Goal: Task Accomplishment & Management: Use online tool/utility

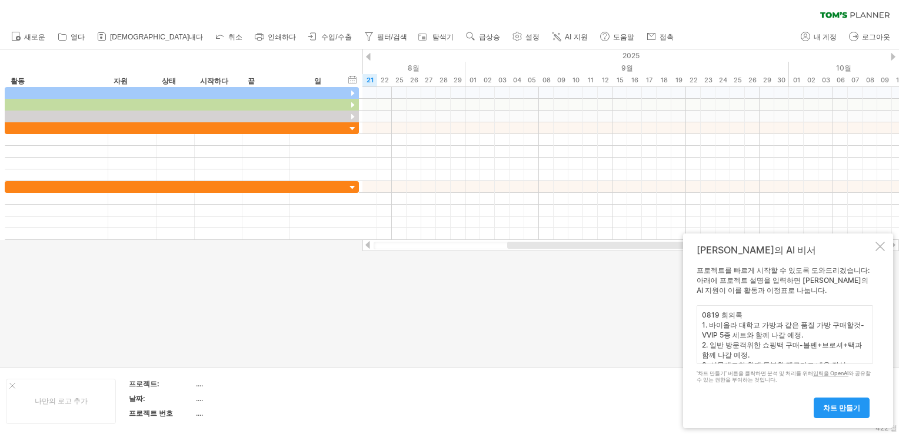
drag, startPoint x: 749, startPoint y: 315, endPoint x: 678, endPoint y: 321, distance: 71.5
click at [680, 320] on div "Trying to reach [DOMAIN_NAME] Connected again... 0% clear filter share" at bounding box center [449, 217] width 899 height 434
click at [748, 314] on textarea "0819 회의록 1. 바이올라 대학교 가방과 같은 품질 가방 구매할것-VVIP 5종 세트와 함께 나갈 예정. 2. 일반 방문객위한 쇼핑백 구매…" at bounding box center [785, 334] width 177 height 59
drag, startPoint x: 744, startPoint y: 313, endPoint x: 691, endPoint y: 317, distance: 53.1
click at [691, 317] on div "[PERSON_NAME]의 AI 비서 프로젝트를 빠르게 시작할 수 있도록 도와드리겠습니다: 아래에 프로젝트 설명을 입력하면 [PERSON_NA…" at bounding box center [788, 331] width 210 height 195
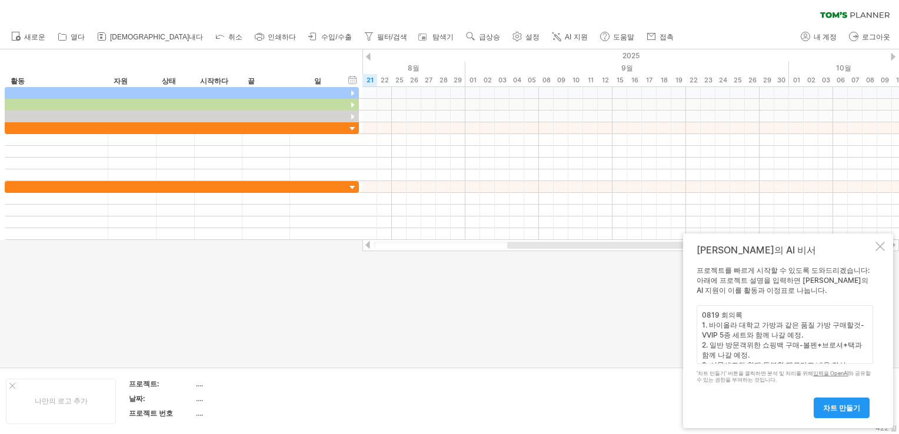
paste textarea "기념품(VVIP-5종, VIP-3종, 일반용, 키링 2차제작, 쇼핑백) 달력(VVIP용은 10월 배포 예정, 일반 레트로-종이백 구매)"
click at [737, 349] on textarea "기념품(VVIP-5종, VIP-3종, 일반용, 키링 2차제작, 쇼핑백) 달력(VVIP용은 10월 배포 예정, 일반 레트로-종이백 구매) 1. …" at bounding box center [785, 334] width 177 height 59
click at [739, 348] on textarea "기념품(VVIP-5종, VIP-3종, 일반용, 키링 2차제작, 쇼핑백) 달력(VVIP용은 10월 배포 예정, 일반 레트로-종이백 구매) 1. …" at bounding box center [785, 334] width 177 height 59
paste textarea "글쓰기 관련(떙큐카드, 영상대본, 여행코스짜기)로"
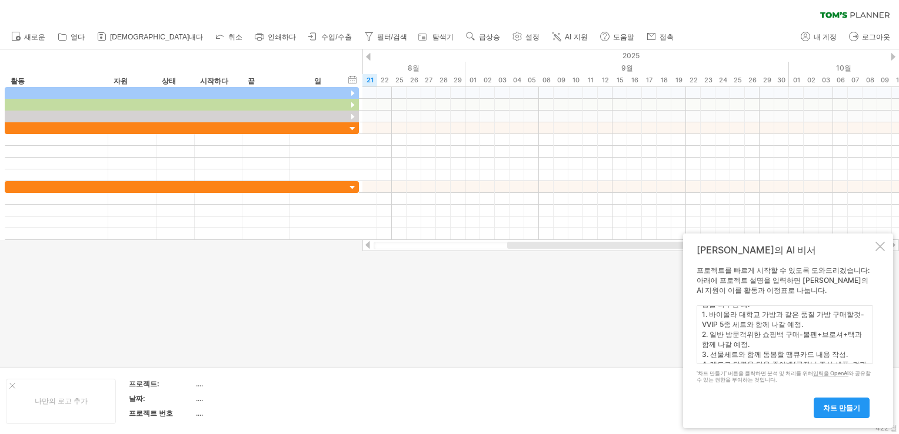
click at [807, 321] on textarea "기념품(VVIP-5종, VIP-3종, 일반용, 키링 2차제작, 쇼핑백) 달력(VVIP용은 10월 배포 예정, 일반 레트로-종이백 구매) 글쓰기…" at bounding box center [785, 334] width 177 height 59
click at [788, 352] on textarea "기념품(VVIP-5종, VIP-3종, 일반용, 키링 2차제작, 쇼핑백) 달력(VVIP용은 10월 배포 예정, 일반 레트로-종이백 구매) 글쓰기…" at bounding box center [785, 334] width 177 height 59
click at [844, 362] on textarea "기념품(VVIP-5종, VIP-3종, 일반용, 키링 2차제작, 쇼핑백) 달력(VVIP용은 10월 배포 예정, 일반 레트로-종이백 구매) 글쓰기…" at bounding box center [785, 334] width 177 height 59
click at [821, 339] on textarea "기념품(VVIP-5종, VIP-3종, 일반용, 키링 2차제작, 쇼핑백) 달력(VVIP용은 10월 배포 예정, 일반 레트로-종이백 구매) 글쓰기…" at bounding box center [785, 334] width 177 height 59
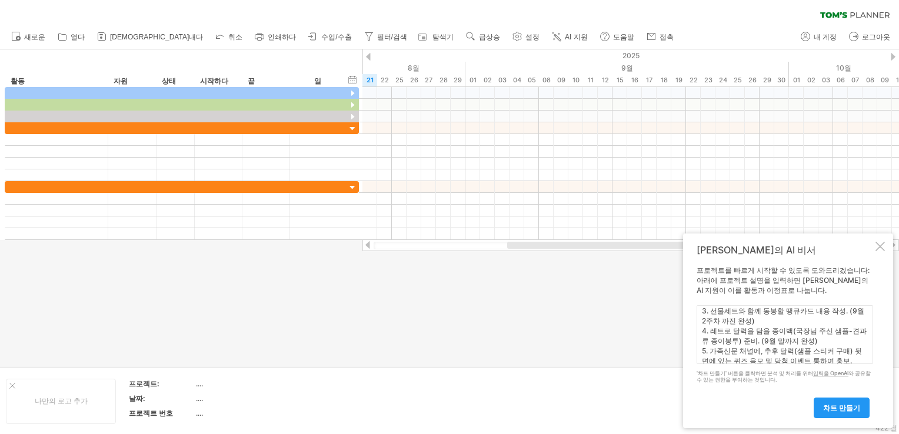
click at [838, 361] on textarea "기념품(VVIP-5종, VIP-3종, 일반용, 키링 2차제작, 쇼핑백) 달력(VVIP용은 10월 배포 예정, 일반 레트로-종이백 구매) 글쓰기…" at bounding box center [785, 334] width 177 height 59
click at [803, 352] on textarea "기념품(VVIP-5종, VIP-3종, 일반용, 키링 2차제작, 쇼핑백) 달력(VVIP용은 10월 배포 예정, 일반 레트로-종이백 구매) 글쓰기…" at bounding box center [785, 334] width 177 height 59
click at [690, 312] on div "[PERSON_NAME]의 AI 비서 프로젝트를 빠르게 시작할 수 있도록 도와드리겠습니다: 아래에 프로젝트 설명을 입력하면 [PERSON_NA…" at bounding box center [788, 331] width 210 height 195
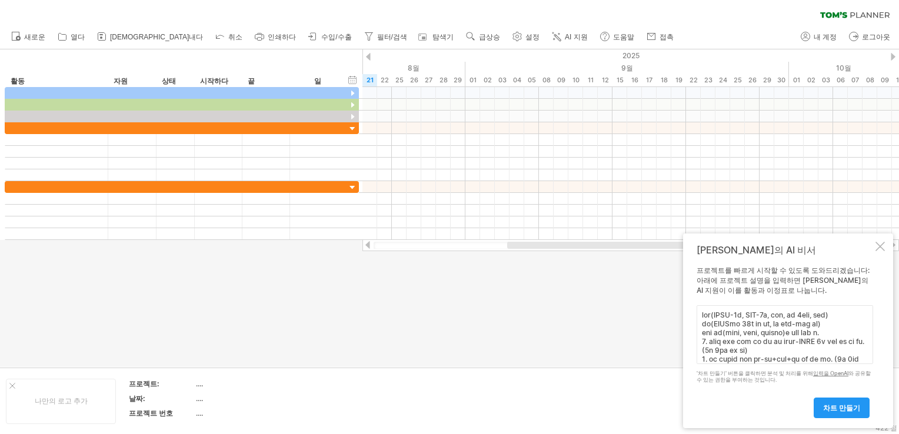
click at [703, 317] on textarea at bounding box center [785, 334] width 177 height 59
click at [704, 341] on textarea at bounding box center [785, 334] width 177 height 59
click at [703, 340] on textarea at bounding box center [785, 334] width 177 height 59
click at [701, 358] on textarea at bounding box center [785, 334] width 177 height 59
click at [737, 354] on textarea at bounding box center [785, 334] width 177 height 59
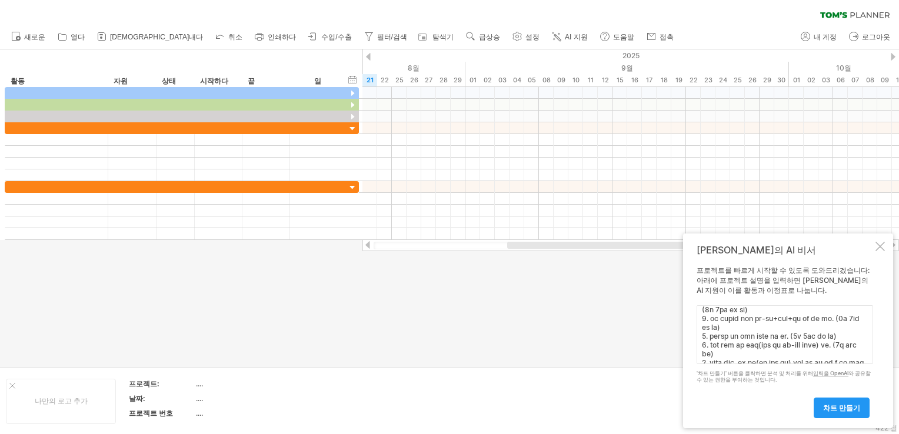
scroll to position [59, 0]
click at [761, 310] on textarea at bounding box center [785, 334] width 177 height 59
click at [707, 317] on textarea at bounding box center [785, 334] width 177 height 59
click at [711, 348] on textarea at bounding box center [785, 334] width 177 height 59
click at [816, 326] on textarea at bounding box center [785, 334] width 177 height 59
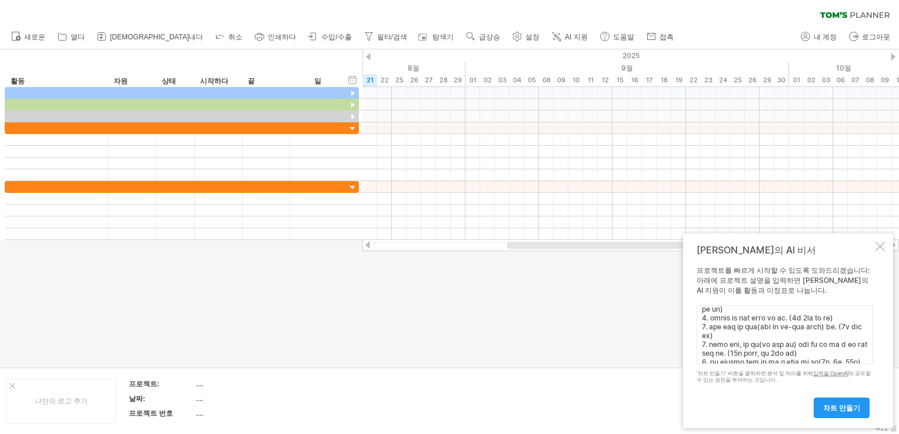
click at [725, 317] on textarea at bounding box center [785, 334] width 177 height 59
click at [711, 308] on textarea at bounding box center [785, 334] width 177 height 59
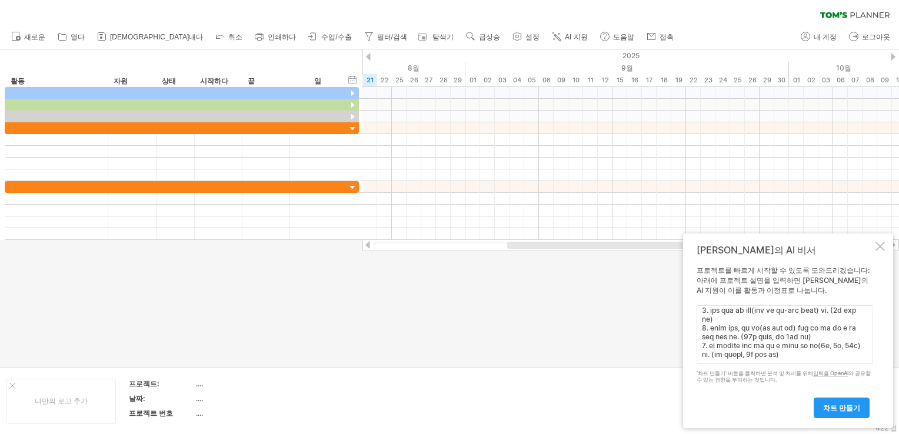
scroll to position [114, 0]
click at [708, 329] on textarea at bounding box center [785, 334] width 177 height 59
click at [713, 352] on textarea at bounding box center [785, 334] width 177 height 59
click at [711, 336] on textarea at bounding box center [785, 334] width 177 height 59
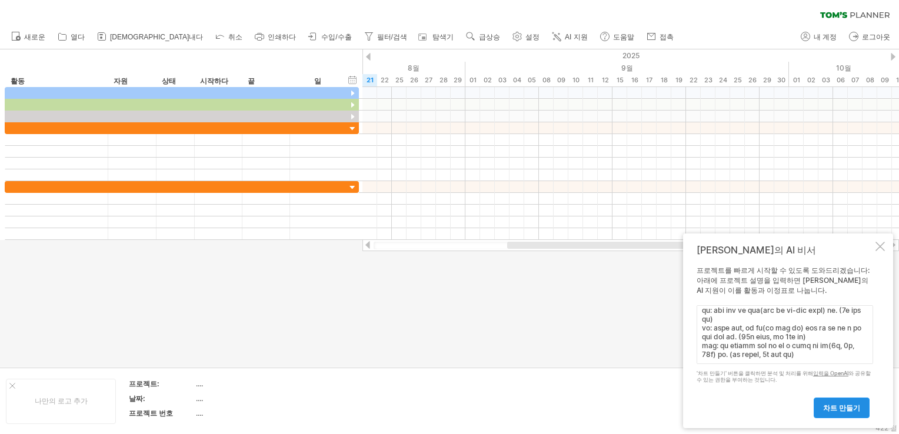
type textarea "-lor(IPSU-2d, SIT-5a, con, ad 9eli, sed) -do(EIUSmo 90t in ut, la etd-mag al) -…"
click at [837, 401] on link "차트 만들기" at bounding box center [842, 408] width 56 height 21
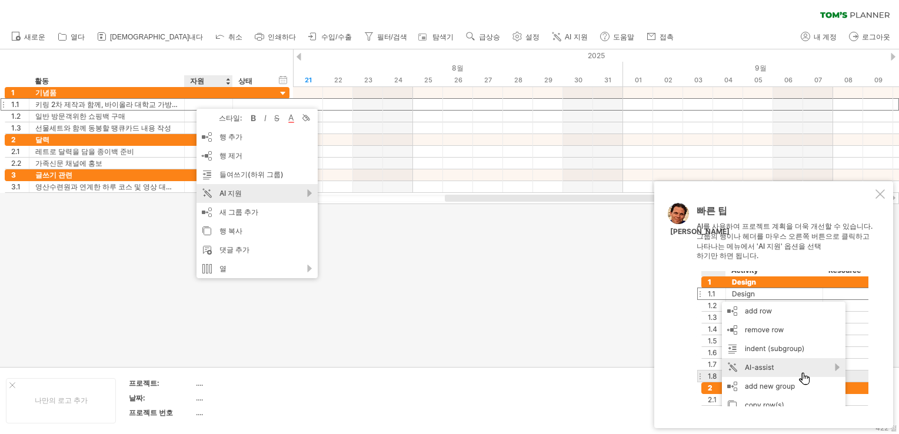
click at [310, 194] on div "AI 지원" at bounding box center [257, 193] width 121 height 19
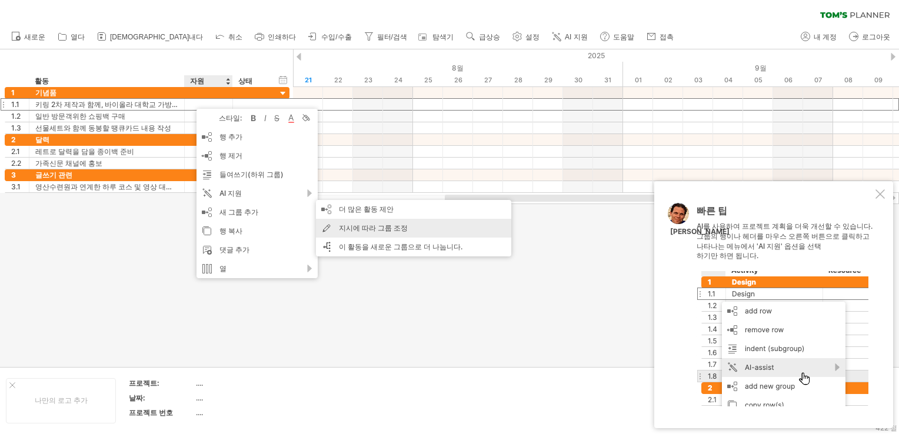
click at [367, 232] on div "지시에 따라 그룹 조정" at bounding box center [413, 228] width 195 height 19
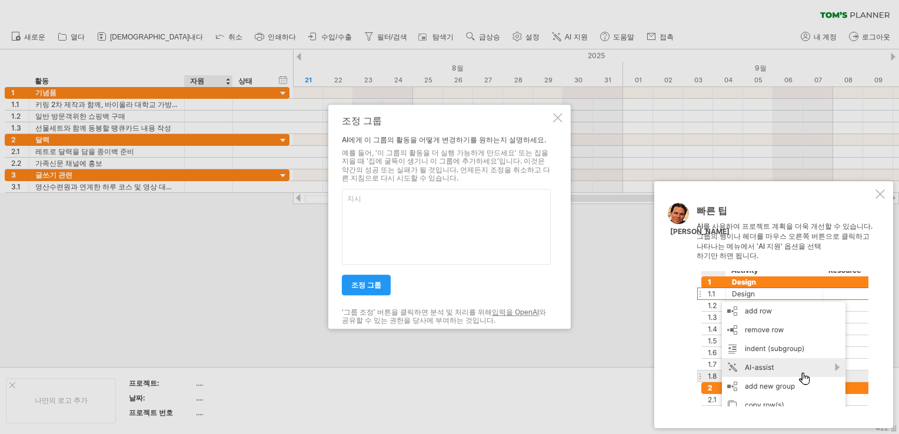
click at [367, 232] on textarea at bounding box center [446, 227] width 209 height 76
type textarea "기념품은 9월 말까지 완성으로 차트 완성해줘"
click at [378, 292] on link "조정 그룹" at bounding box center [366, 285] width 49 height 21
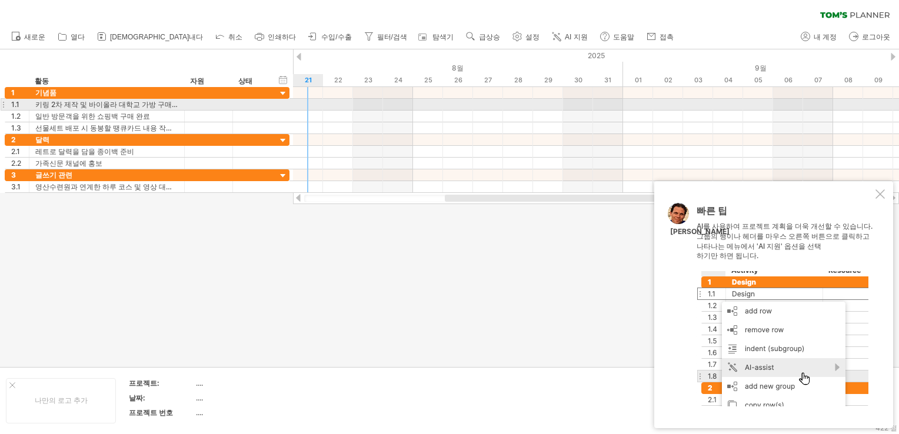
click at [308, 104] on div at bounding box center [596, 105] width 606 height 12
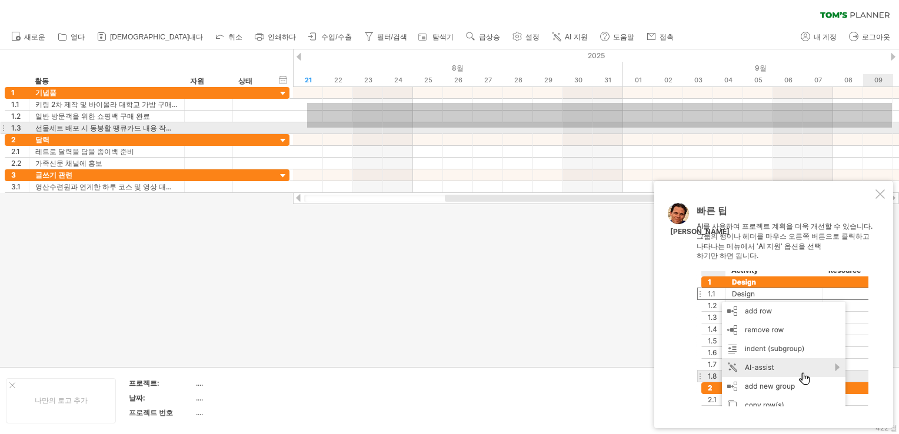
drag, startPoint x: 318, startPoint y: 104, endPoint x: 892, endPoint y: 128, distance: 574.7
click at [892, 128] on div at bounding box center [596, 110] width 606 height 47
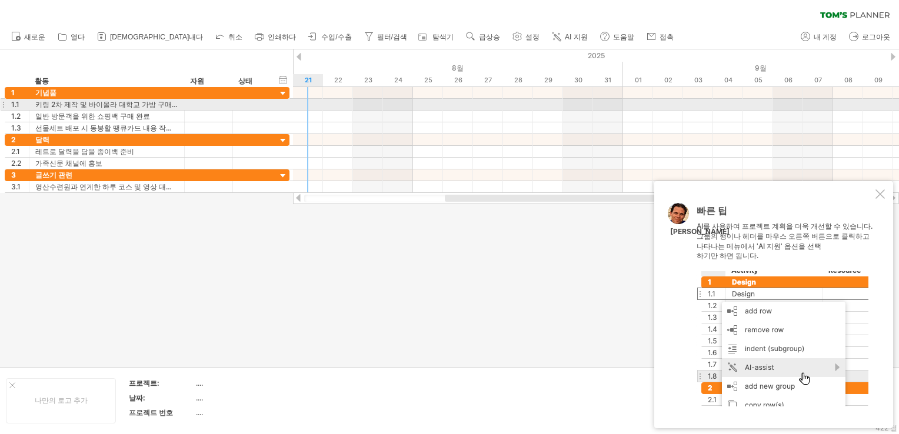
click at [308, 106] on div at bounding box center [596, 105] width 606 height 12
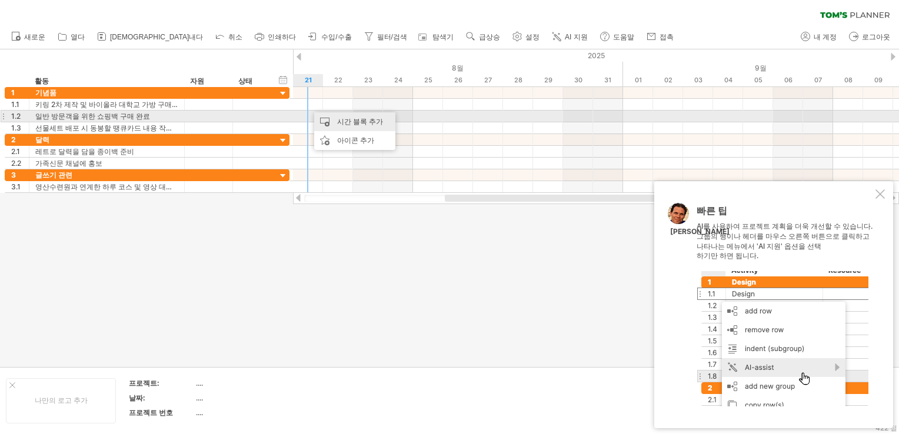
click at [341, 118] on div "시간 블록 추가" at bounding box center [354, 121] width 81 height 19
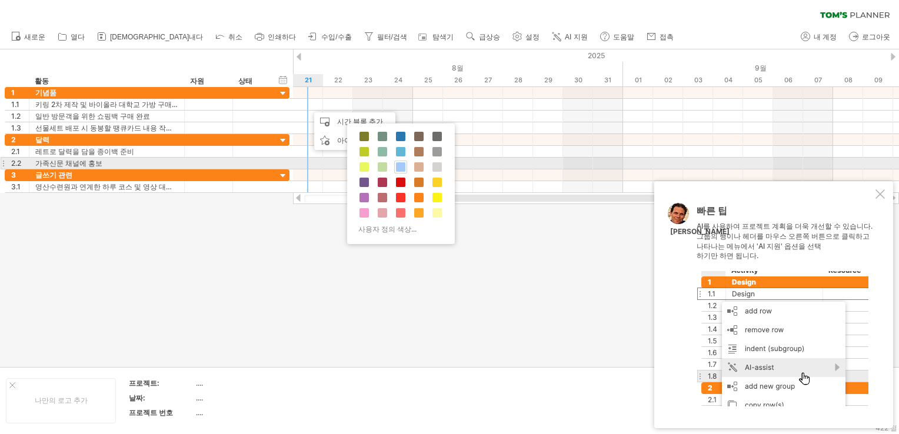
click at [400, 165] on span at bounding box center [400, 166] width 9 height 9
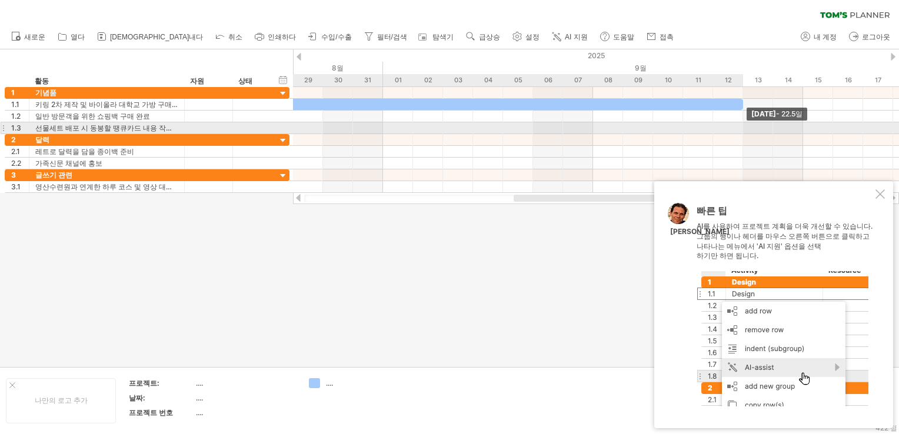
drag, startPoint x: 335, startPoint y: 102, endPoint x: 738, endPoint y: 129, distance: 403.9
click at [738, 129] on div "[DATE] - 22.5일" at bounding box center [596, 140] width 606 height 106
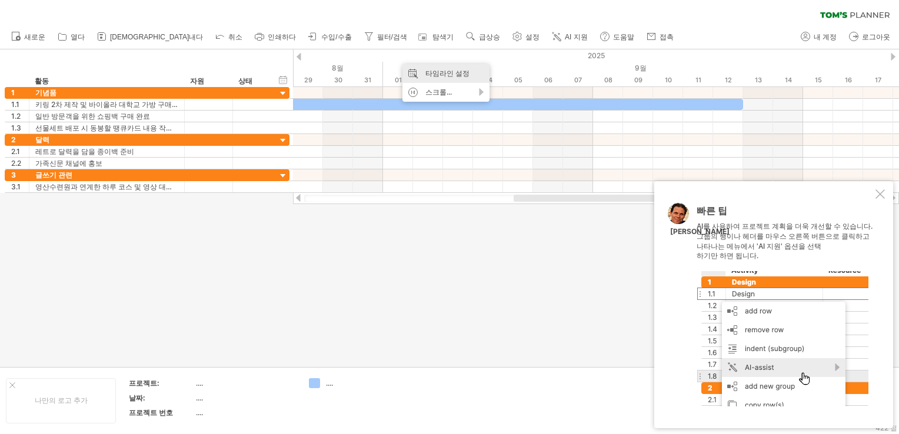
click at [446, 75] on div "타임라인 설정" at bounding box center [445, 73] width 87 height 19
select select "*"
select select "**"
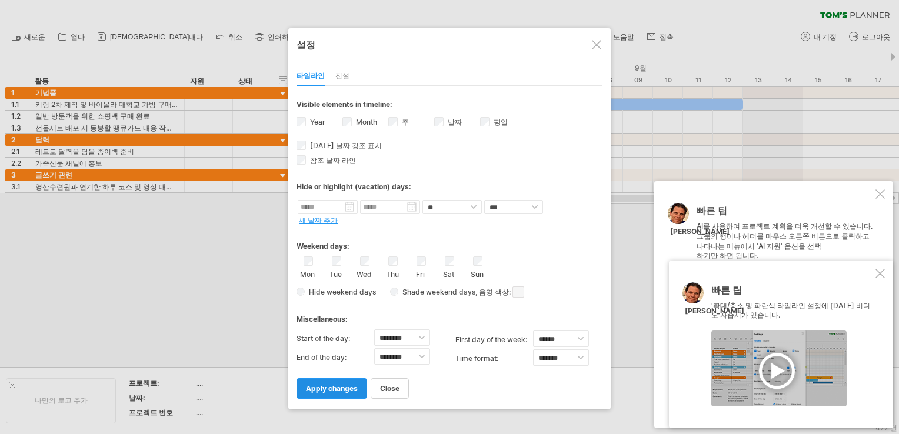
click at [320, 384] on span "apply changes" at bounding box center [332, 388] width 52 height 9
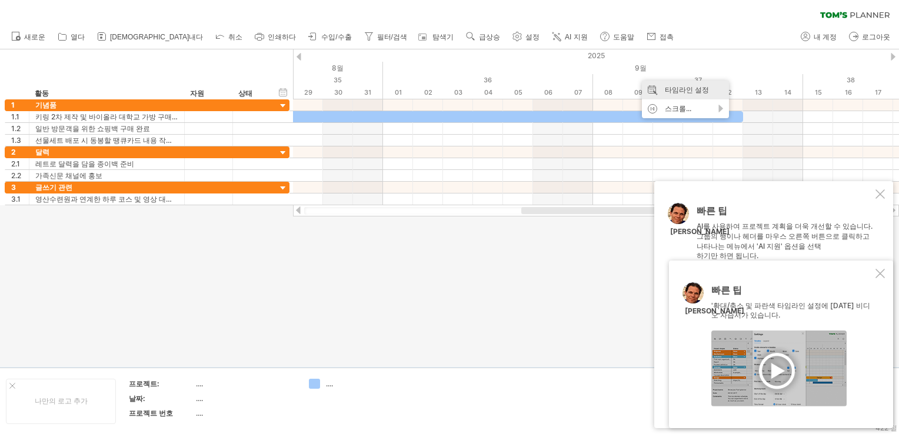
click at [677, 84] on div "타임라인 설정" at bounding box center [685, 90] width 87 height 19
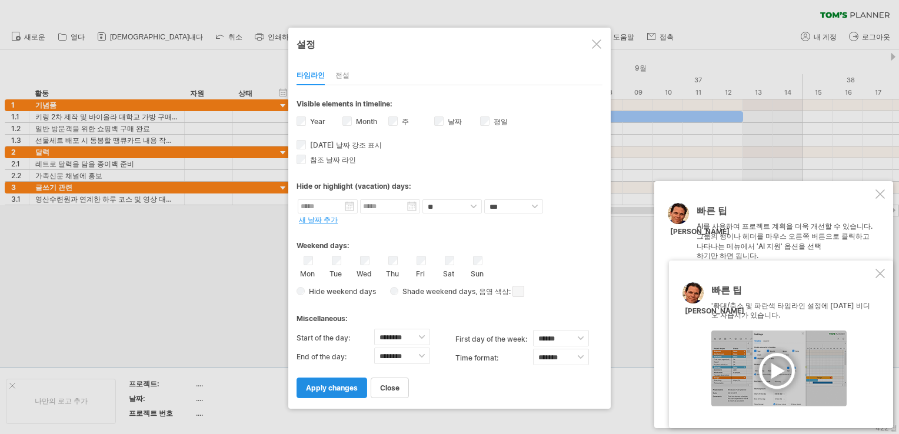
click at [342, 378] on link "apply changes" at bounding box center [332, 388] width 71 height 21
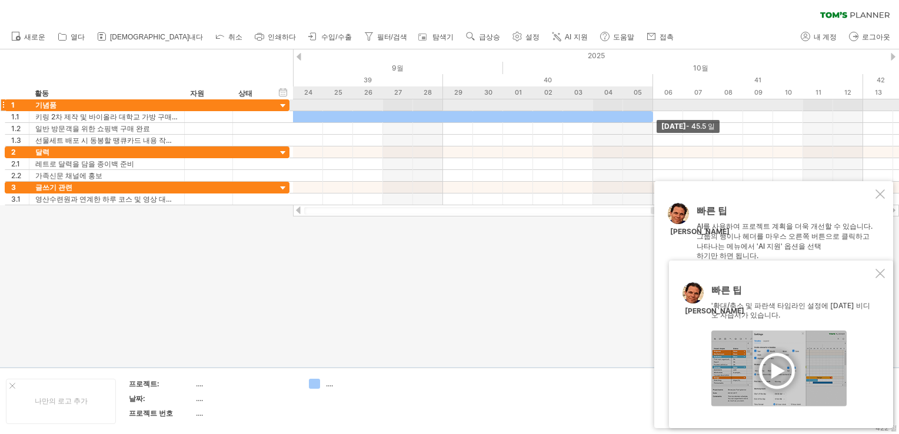
drag, startPoint x: 743, startPoint y: 116, endPoint x: 657, endPoint y: 105, distance: 87.3
click at [657, 105] on div "[DATE] - 45.5 일" at bounding box center [596, 152] width 606 height 106
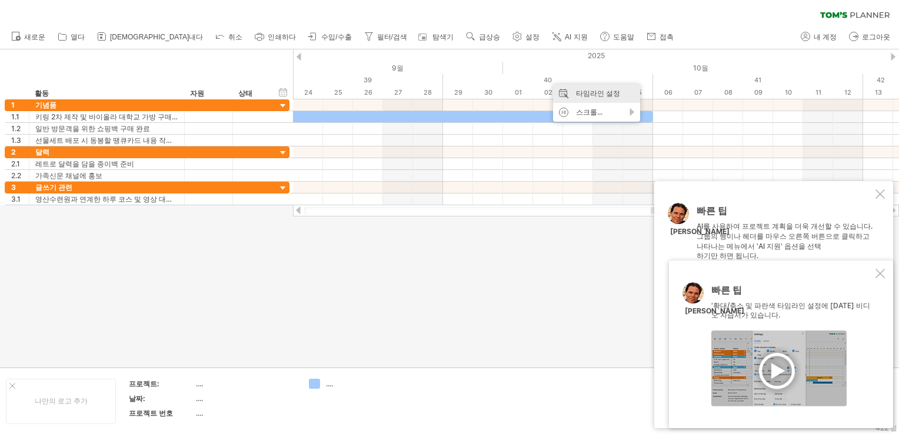
click at [608, 94] on div "타임라인 설정" at bounding box center [596, 93] width 87 height 19
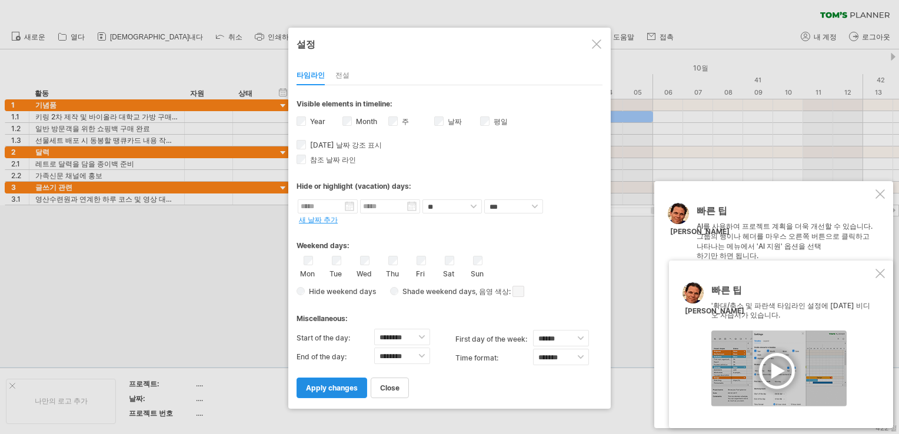
click at [331, 384] on span "apply changes" at bounding box center [332, 388] width 52 height 9
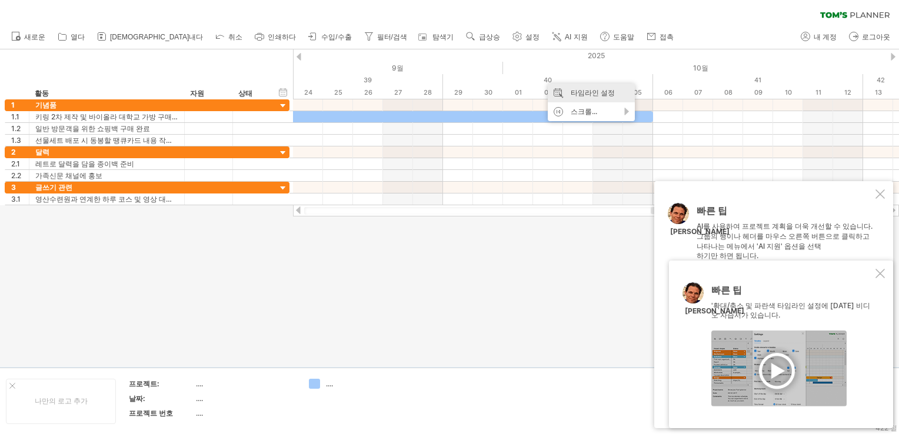
click at [584, 94] on div "타임라인 설정" at bounding box center [591, 93] width 87 height 19
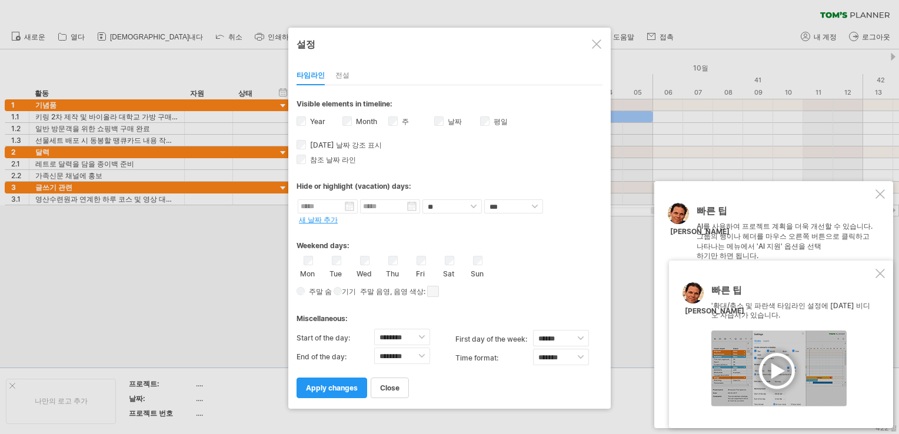
click at [328, 384] on span "apply changes" at bounding box center [332, 388] width 52 height 9
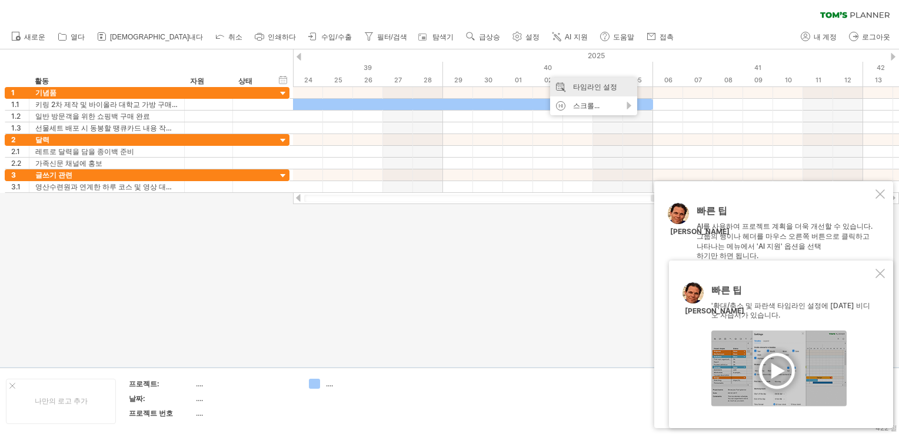
click at [559, 81] on div "타임라인 설정" at bounding box center [593, 87] width 87 height 19
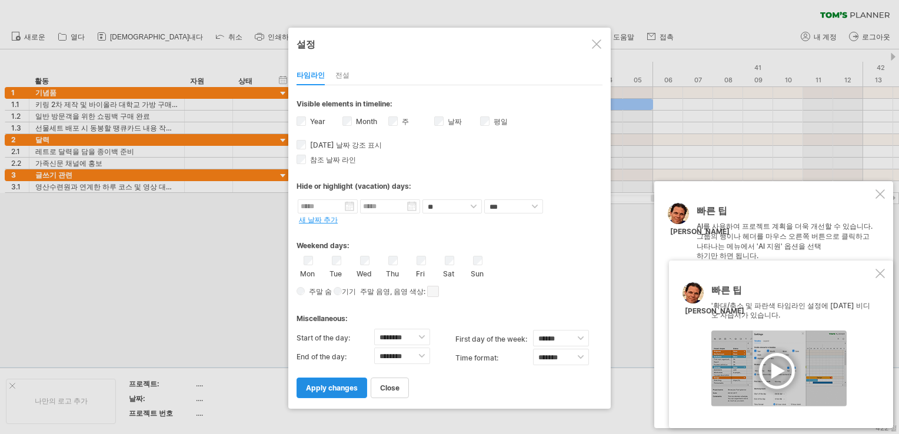
click at [350, 387] on span "apply changes" at bounding box center [332, 388] width 52 height 9
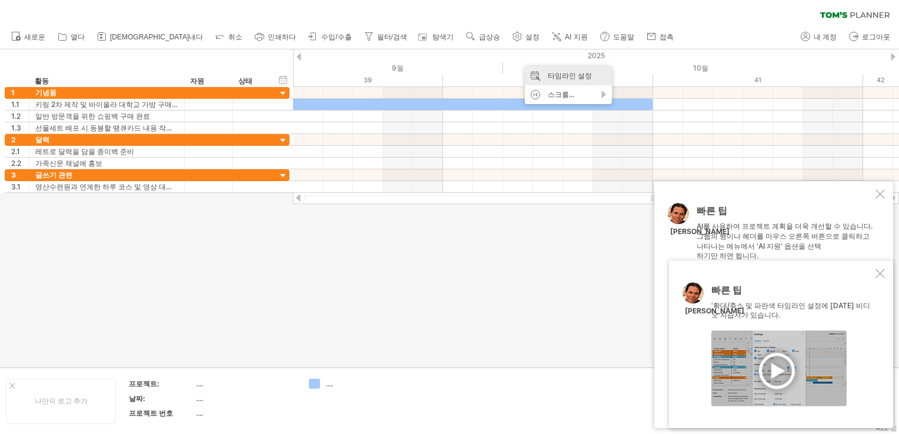
click at [552, 77] on div "타임라인 설정" at bounding box center [568, 75] width 87 height 19
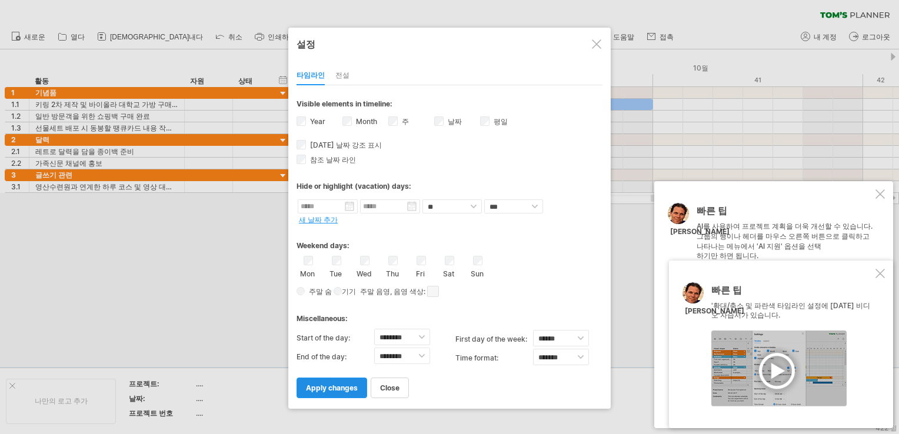
click at [338, 384] on span "apply changes" at bounding box center [332, 388] width 52 height 9
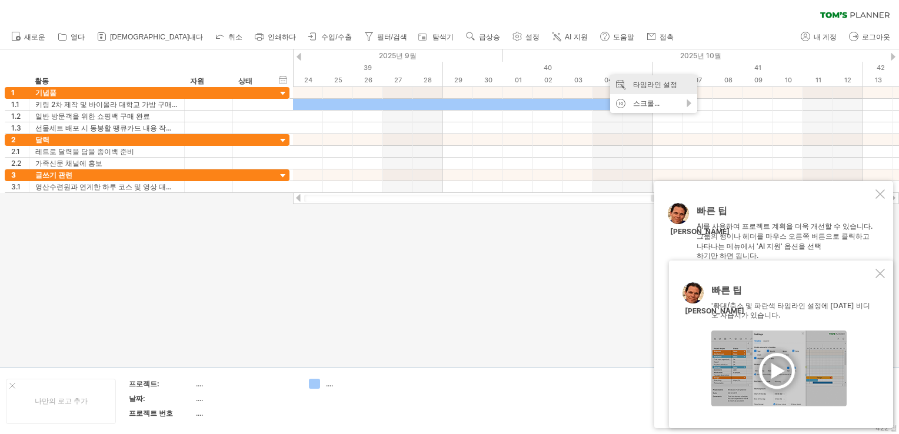
click at [633, 85] on div "타임라인 설정" at bounding box center [653, 84] width 87 height 19
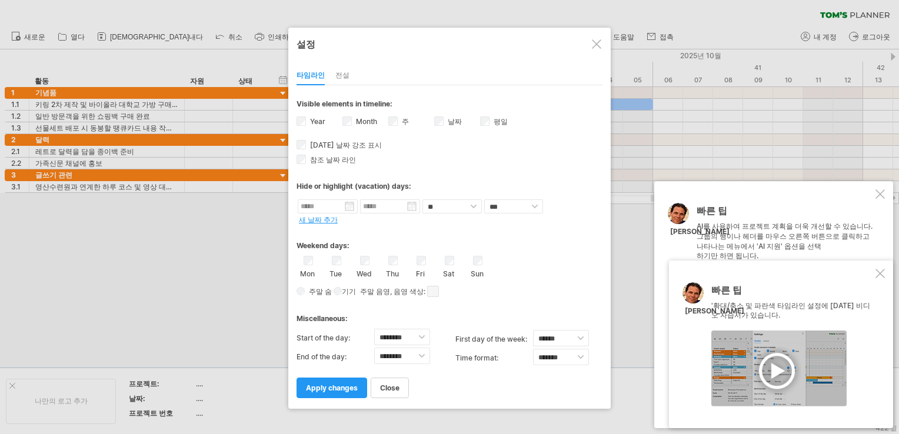
click at [304, 128] on div "Year" at bounding box center [320, 123] width 46 height 16
click at [344, 380] on link "apply changes" at bounding box center [332, 388] width 71 height 21
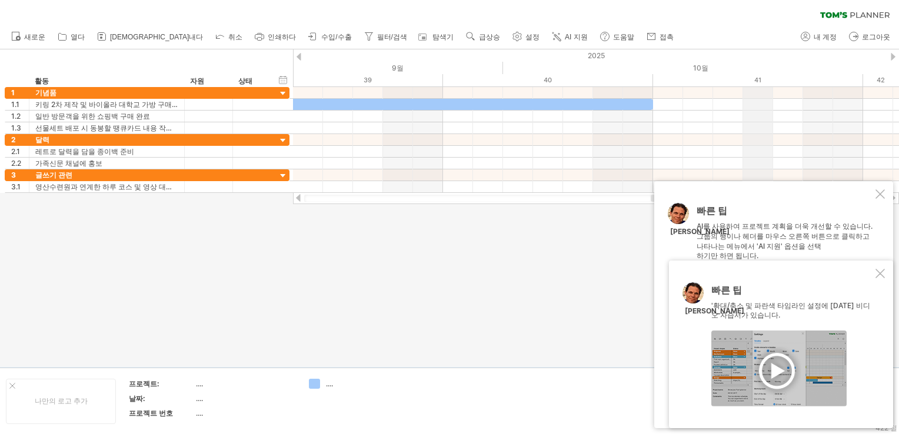
click at [761, 76] on div "41" at bounding box center [758, 80] width 210 height 12
click at [758, 76] on div "41" at bounding box center [758, 80] width 210 height 12
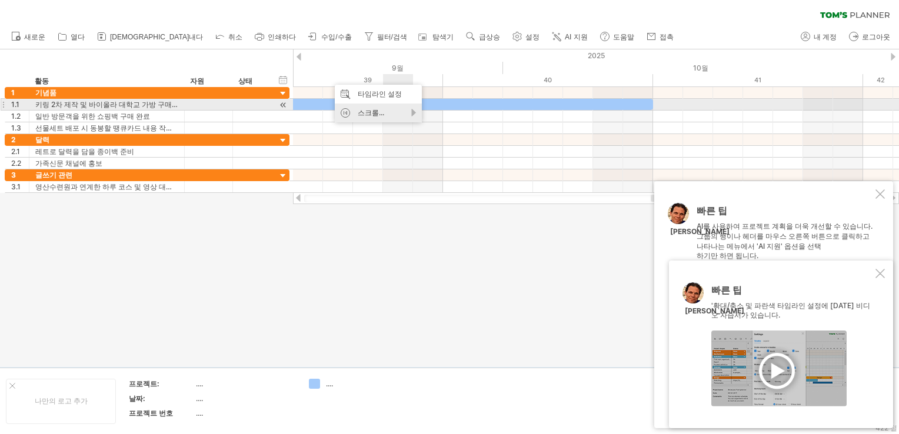
click at [415, 109] on div "스크롤..." at bounding box center [378, 113] width 87 height 19
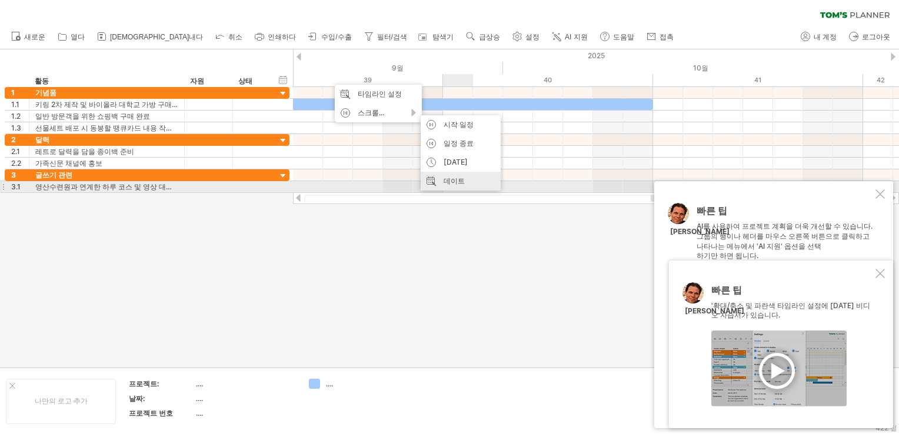
click at [466, 185] on div "데이트" at bounding box center [461, 181] width 80 height 19
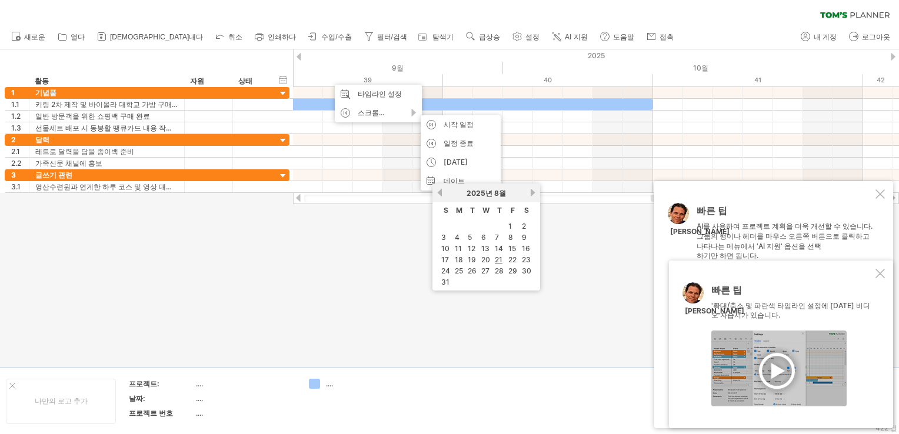
click at [387, 226] on div at bounding box center [449, 208] width 899 height 318
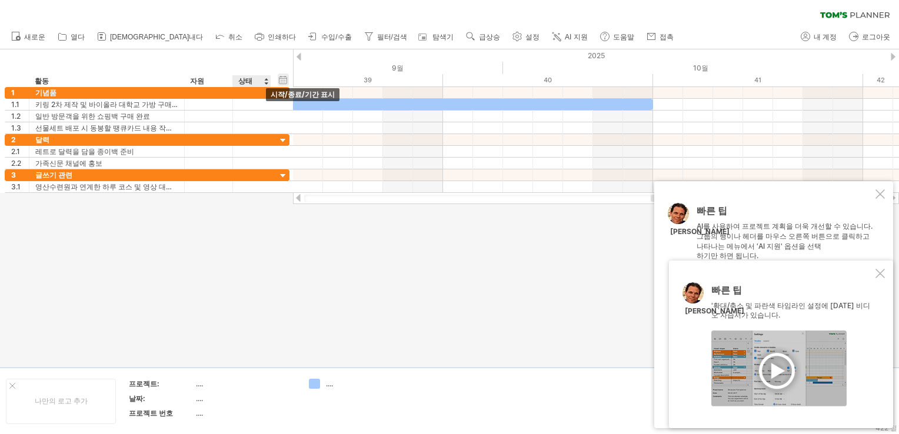
click at [283, 79] on div "hide start/end/duration 시작/종료/기간 표시" at bounding box center [283, 80] width 11 height 12
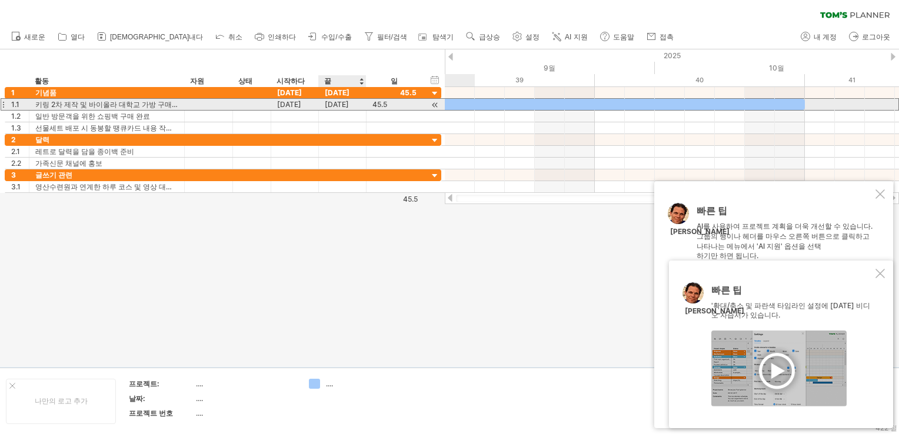
click at [352, 105] on div "[DATE]" at bounding box center [343, 104] width 48 height 11
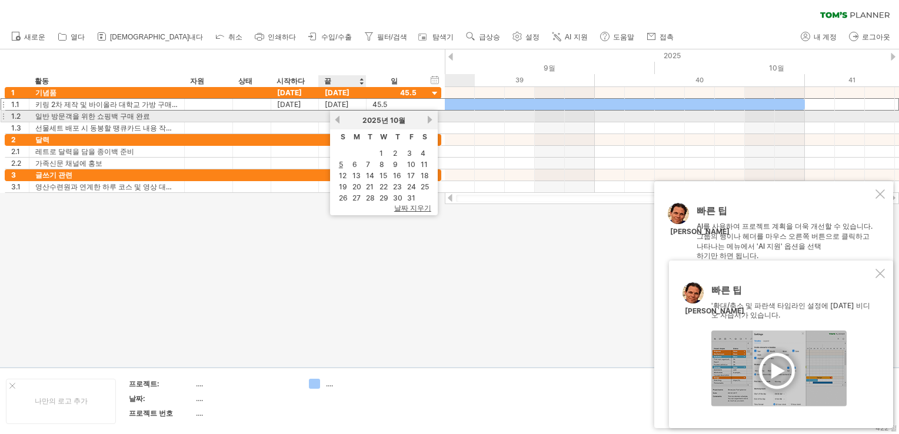
click at [336, 122] on link "이전의" at bounding box center [337, 119] width 9 height 9
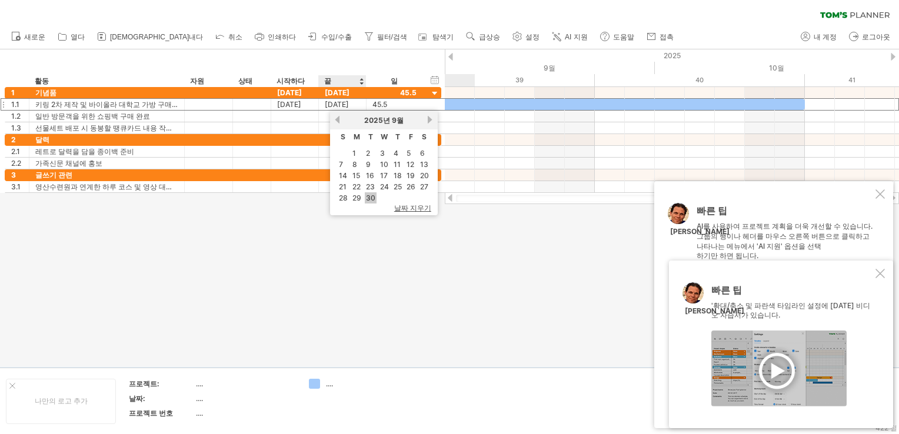
click at [370, 196] on link "30" at bounding box center [371, 197] width 12 height 11
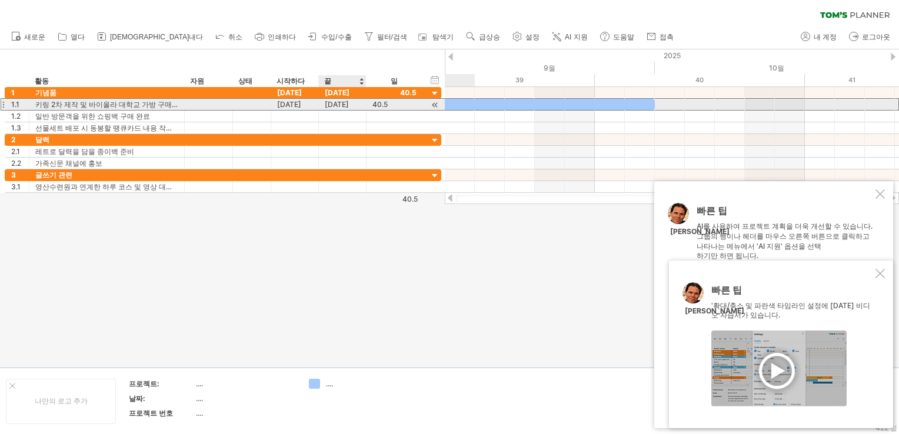
click at [329, 105] on div "[DATE]" at bounding box center [343, 104] width 48 height 11
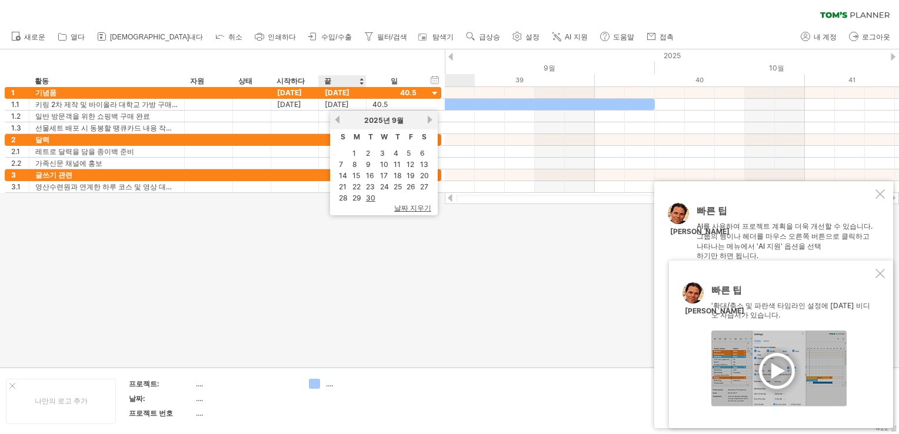
click at [370, 194] on link "30" at bounding box center [371, 197] width 12 height 11
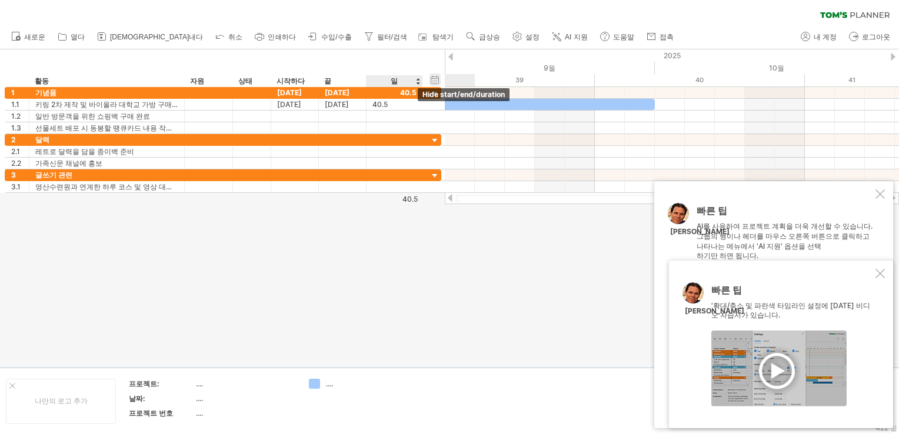
click at [439, 81] on div "hide start/end/duration 시작/종료/기간 표시" at bounding box center [435, 80] width 11 height 12
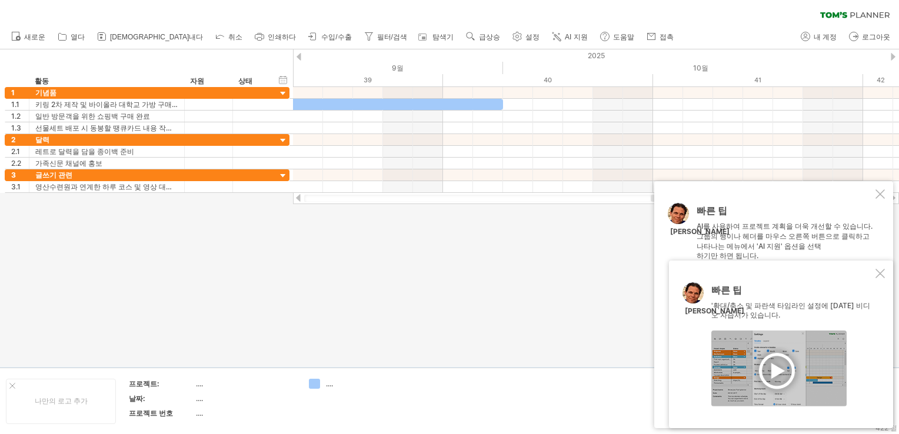
click at [347, 278] on div at bounding box center [449, 208] width 899 height 318
click at [284, 78] on div "hide start/end/duration 시작/종료/기간 표시" at bounding box center [283, 80] width 11 height 12
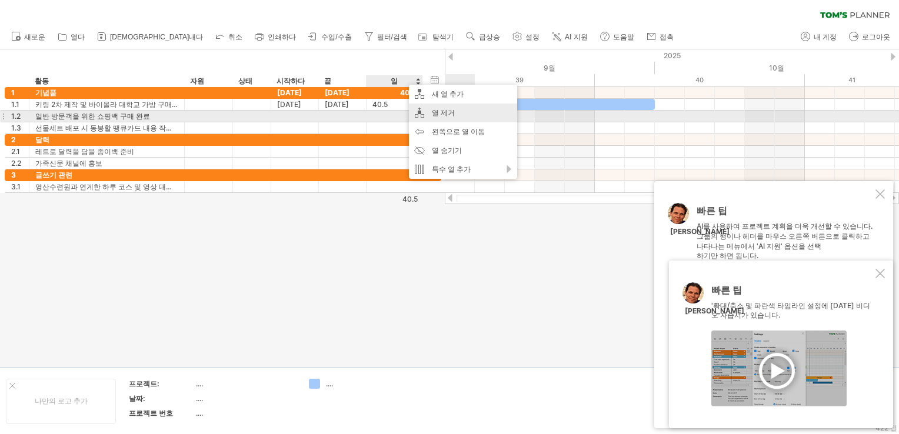
click at [435, 112] on div "열 제거" at bounding box center [463, 113] width 108 height 19
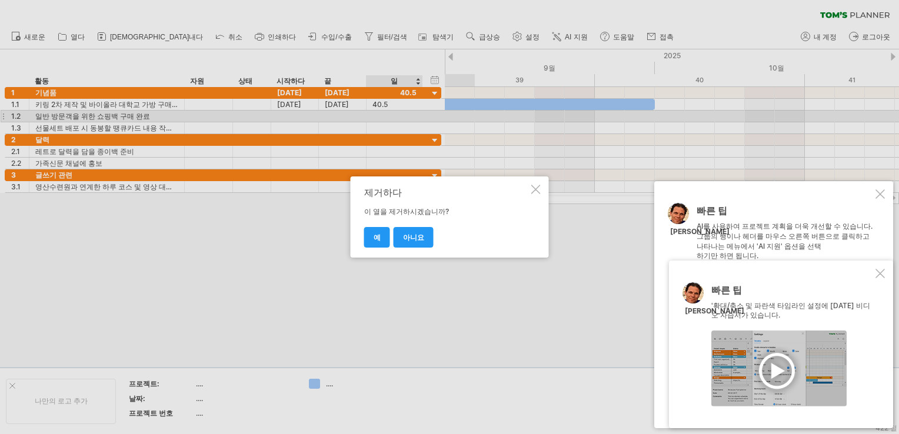
click at [384, 234] on link "예" at bounding box center [377, 237] width 26 height 21
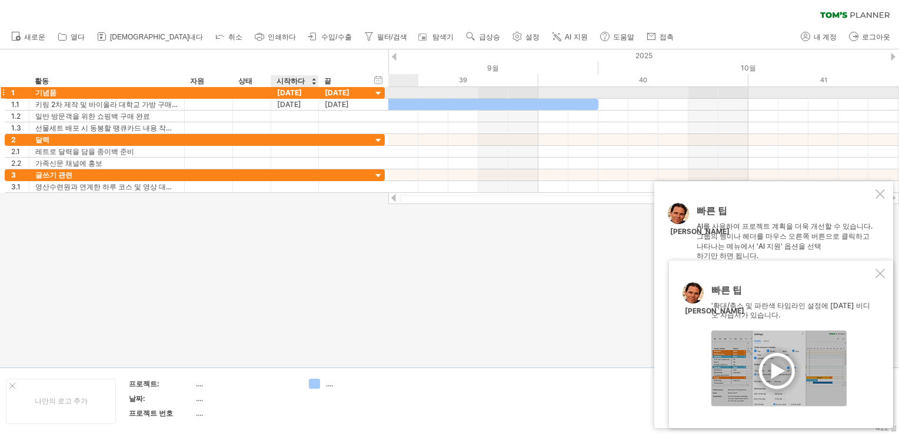
click at [301, 91] on div "[DATE]" at bounding box center [295, 92] width 48 height 11
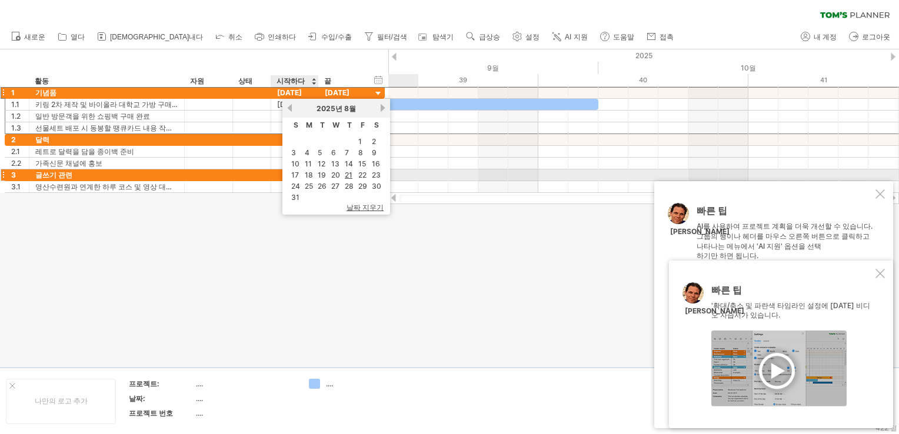
click at [322, 177] on link "19" at bounding box center [322, 174] width 11 height 11
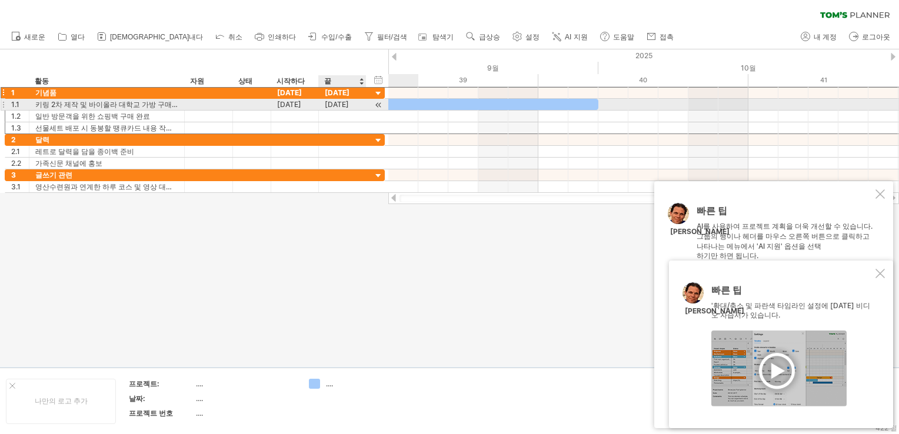
click at [332, 107] on div "[DATE]" at bounding box center [343, 104] width 48 height 11
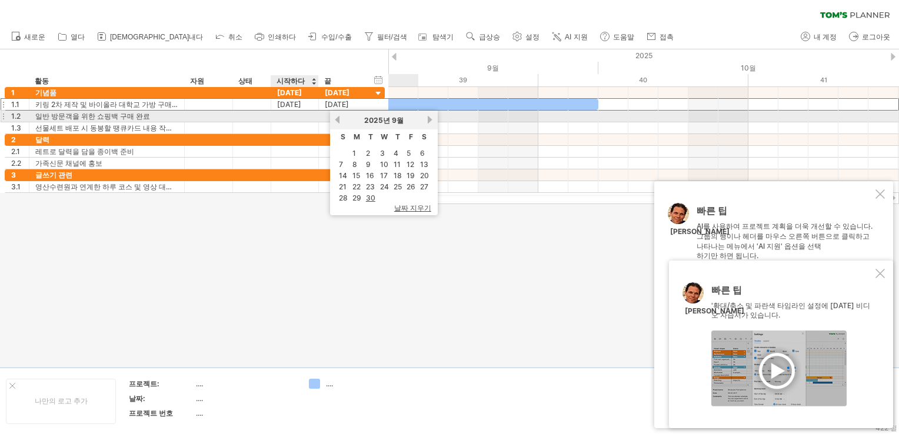
click at [300, 119] on div at bounding box center [295, 116] width 48 height 11
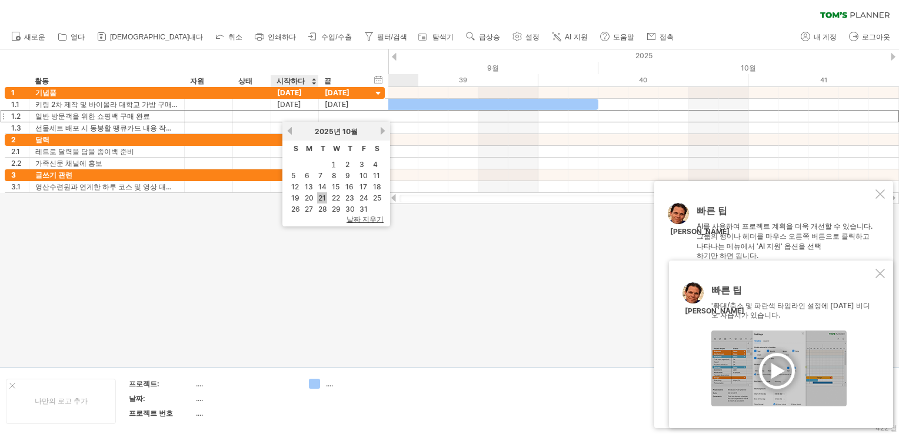
click at [321, 197] on link "21" at bounding box center [322, 197] width 10 height 11
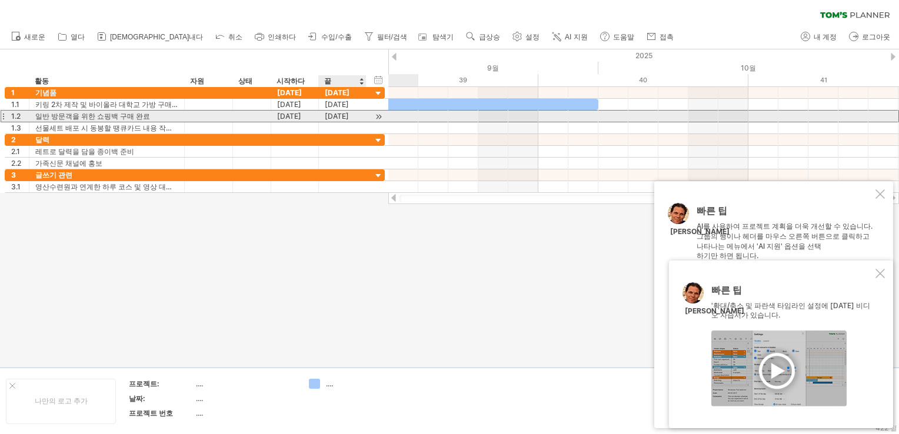
click at [344, 118] on div "[DATE]" at bounding box center [343, 116] width 48 height 11
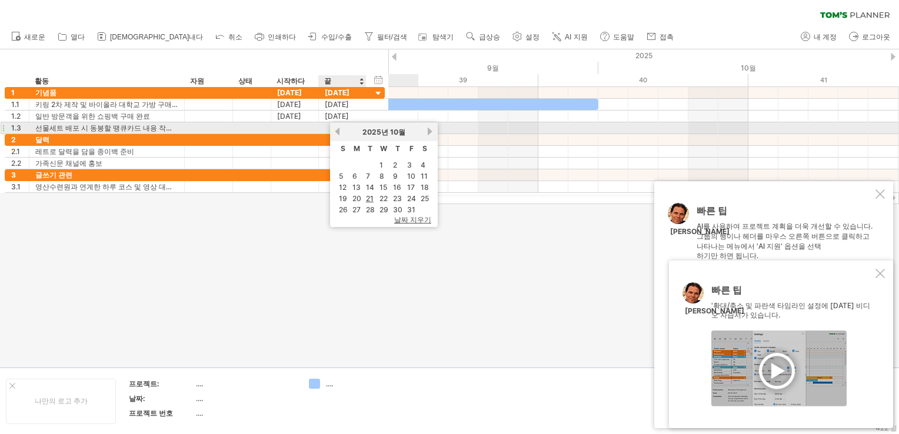
click at [338, 132] on link "이전의" at bounding box center [337, 131] width 9 height 9
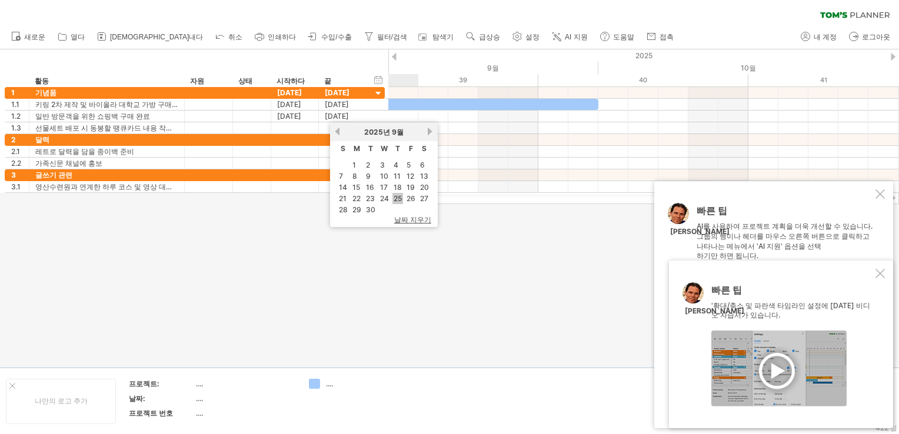
click at [398, 197] on link "25" at bounding box center [397, 198] width 11 height 11
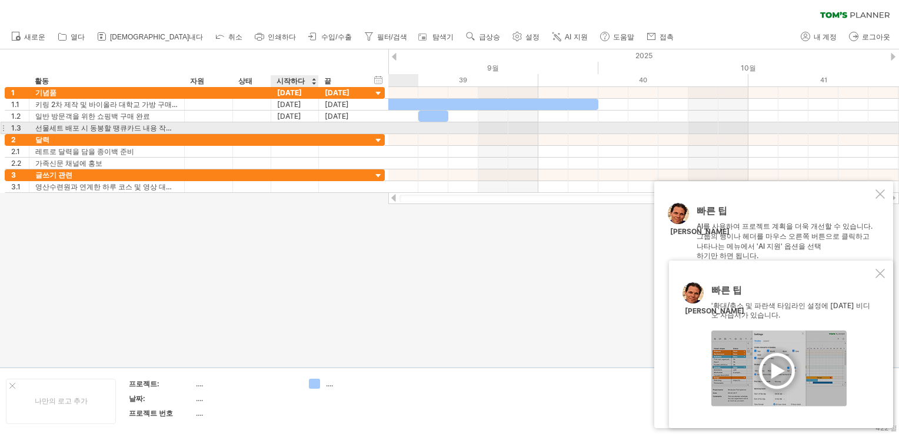
click at [288, 128] on div at bounding box center [295, 127] width 48 height 11
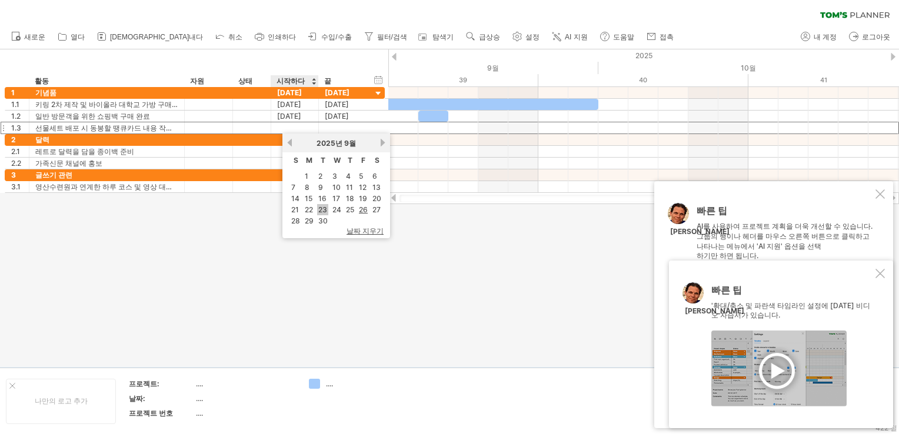
click at [322, 207] on link "23" at bounding box center [322, 209] width 11 height 11
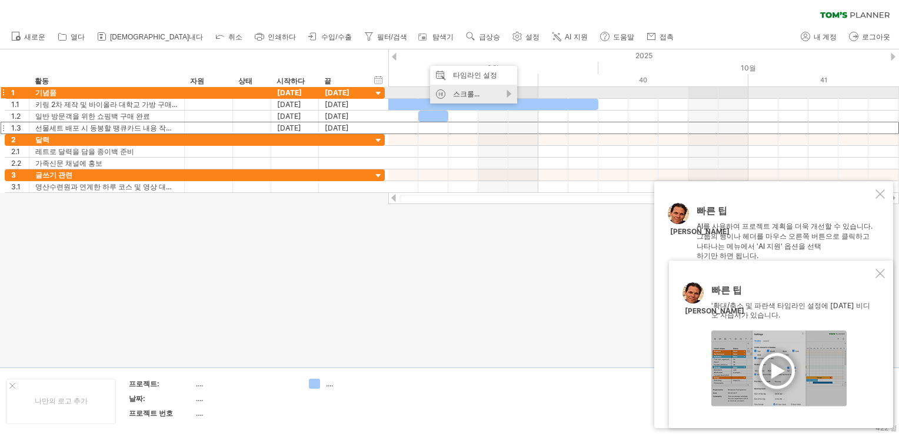
click at [481, 96] on div "스크롤..." at bounding box center [473, 94] width 87 height 19
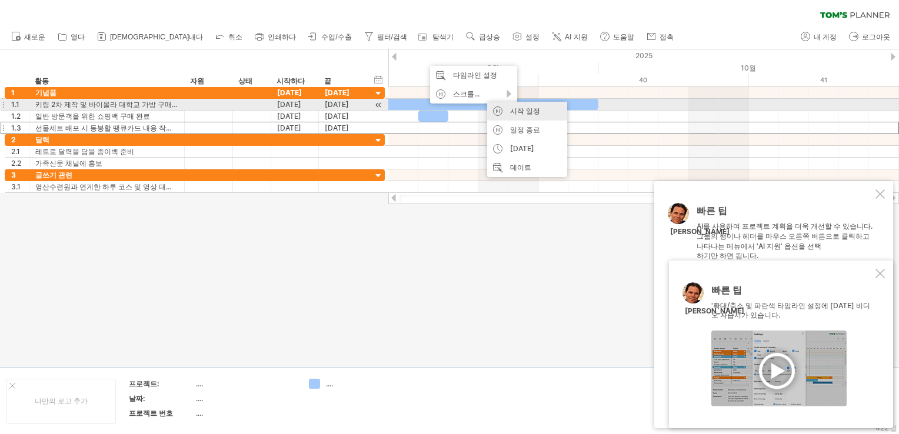
click at [506, 109] on div "시작 일정" at bounding box center [527, 111] width 80 height 19
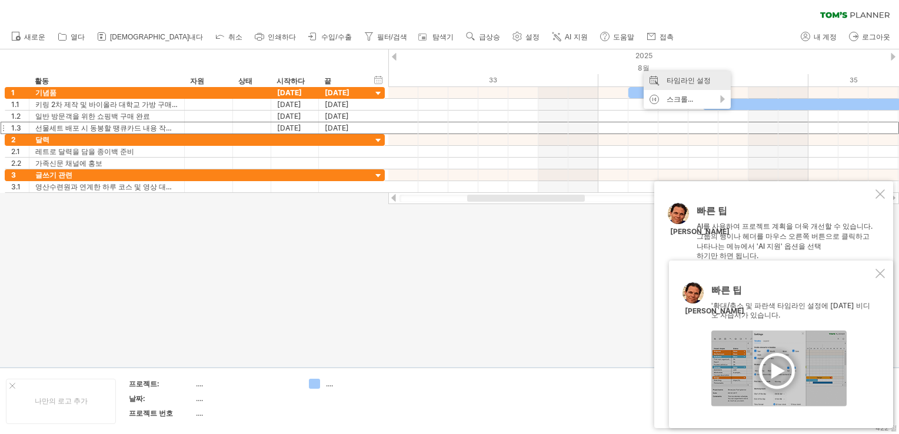
click at [670, 82] on div "타임라인 설정" at bounding box center [687, 80] width 87 height 19
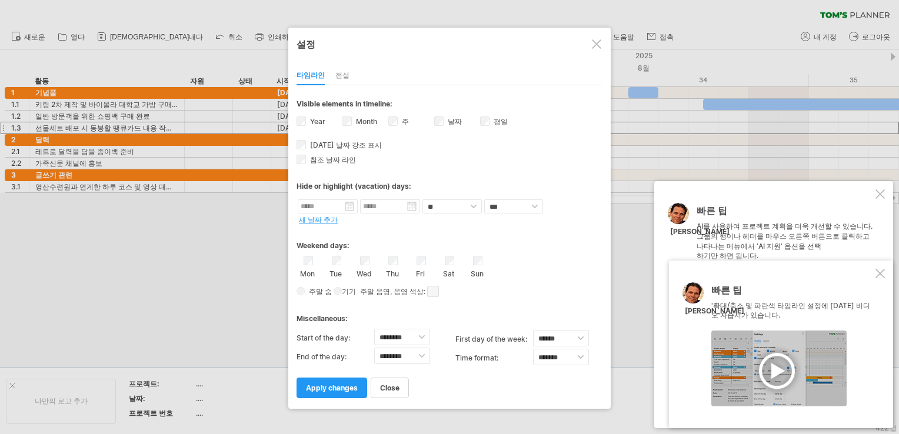
click at [354, 122] on label "Month" at bounding box center [366, 121] width 24 height 9
click at [349, 384] on span "apply changes" at bounding box center [332, 388] width 52 height 9
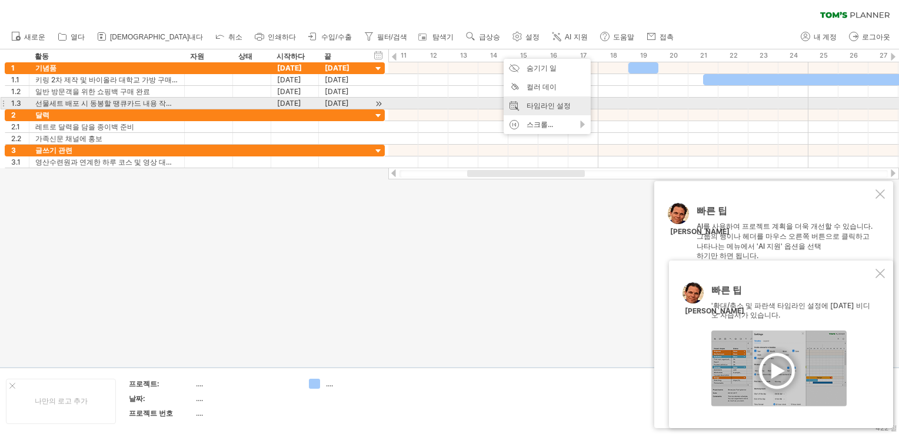
click at [546, 103] on div "타임라인 설정" at bounding box center [547, 105] width 87 height 19
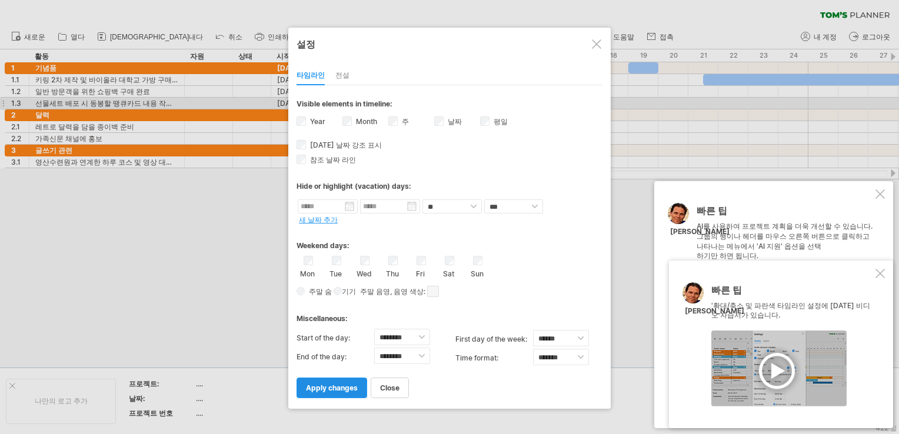
click at [332, 384] on span "apply changes" at bounding box center [332, 388] width 52 height 9
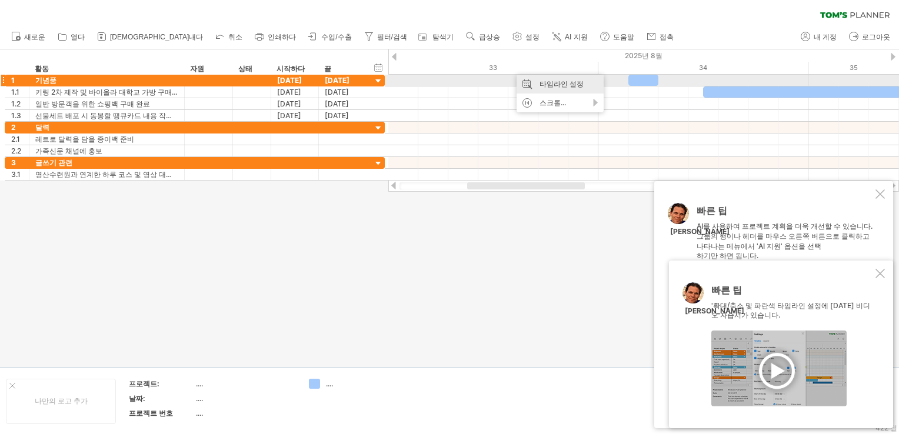
click at [560, 84] on div "타임라인 설정" at bounding box center [560, 84] width 87 height 19
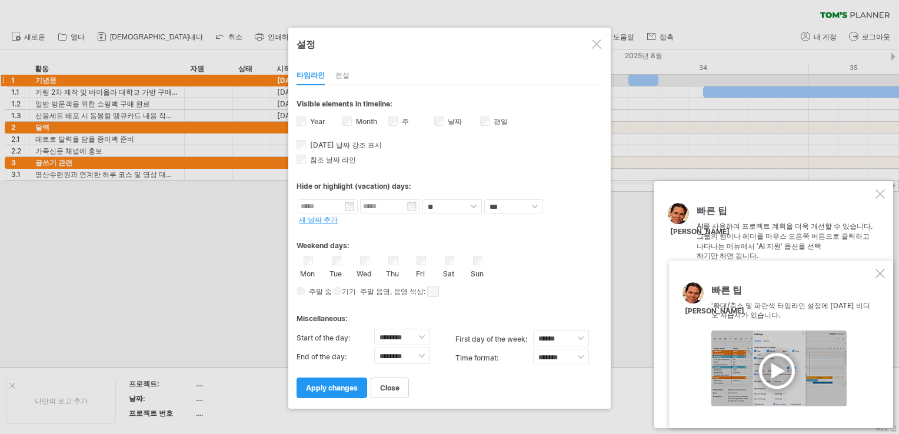
click at [398, 122] on div "주 WeekNumbers의 가시성 현재 타임라인에 주 번호를 표시할 수 있는 가로의 공간이 충분하지 않습니다. 그러나 일정을 확대하면 가능한 …" at bounding box center [411, 123] width 46 height 17
click at [338, 380] on link "apply changes" at bounding box center [332, 388] width 71 height 21
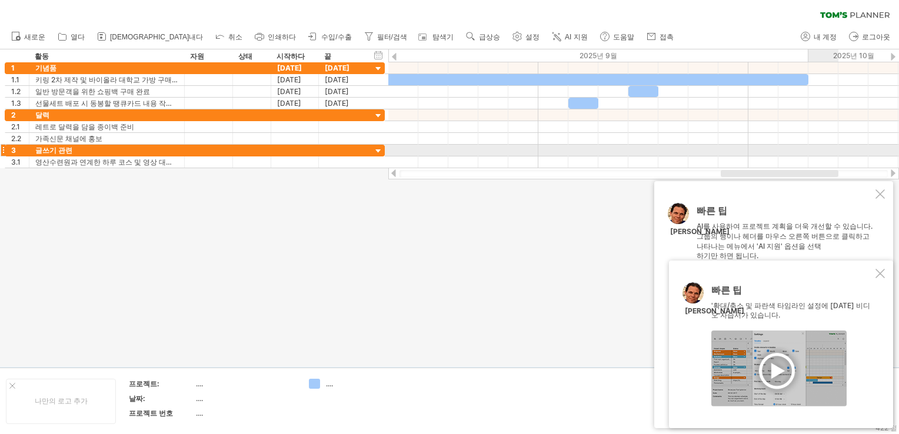
drag, startPoint x: 564, startPoint y: 176, endPoint x: 818, endPoint y: 156, distance: 254.4
click at [818, 156] on div "Trying to reach [DOMAIN_NAME] Connected again... 0% clear filter share" at bounding box center [449, 217] width 899 height 434
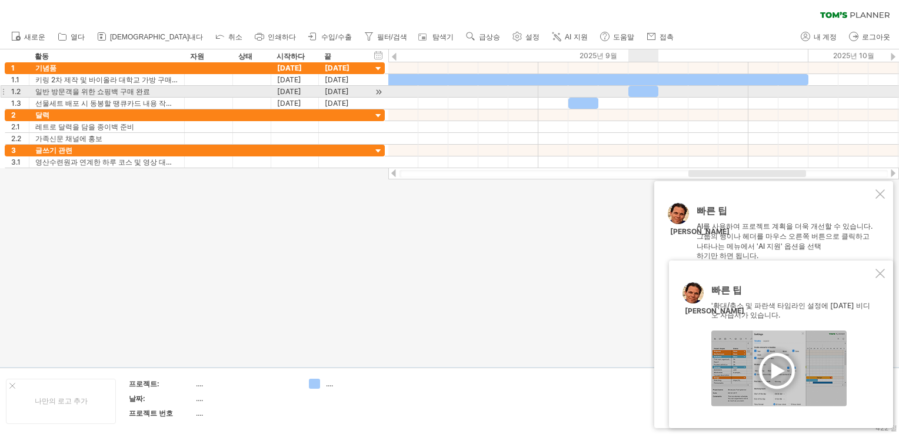
click at [644, 92] on div at bounding box center [643, 91] width 30 height 11
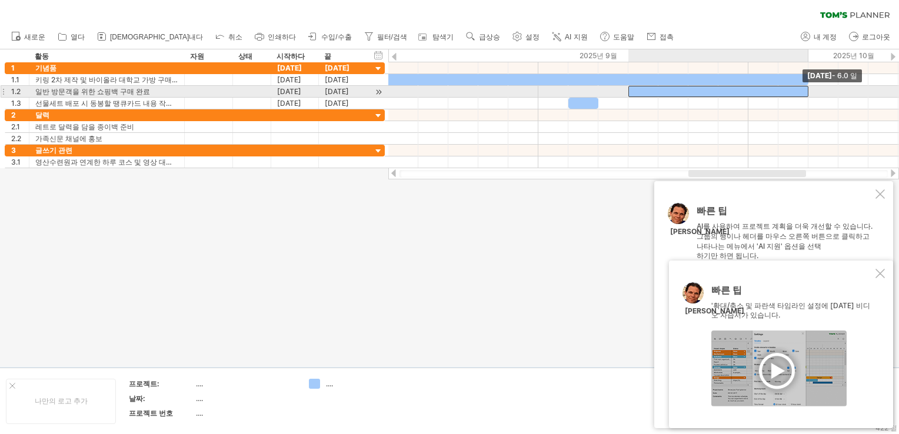
drag, startPoint x: 657, startPoint y: 89, endPoint x: 801, endPoint y: 93, distance: 144.2
click at [801, 93] on div at bounding box center [718, 91] width 180 height 11
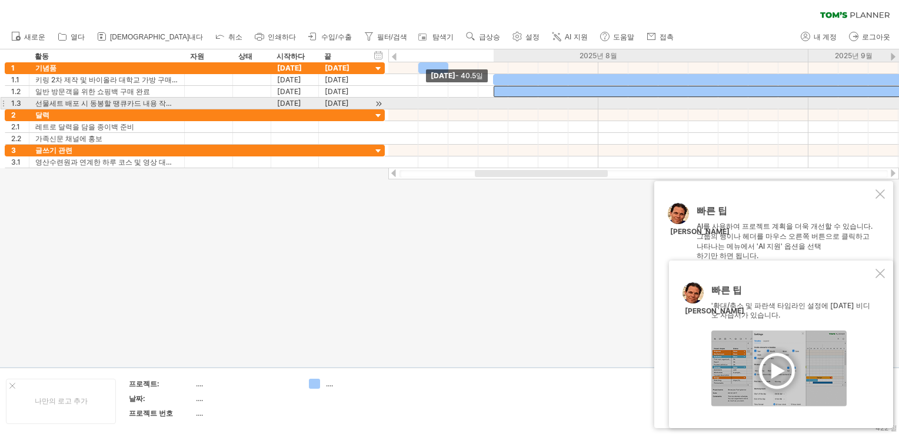
drag, startPoint x: 628, startPoint y: 91, endPoint x: 499, endPoint y: 98, distance: 129.6
click at [499, 98] on div "[DATE] - 6.0 일 [DATE] - 40.5일" at bounding box center [643, 115] width 511 height 106
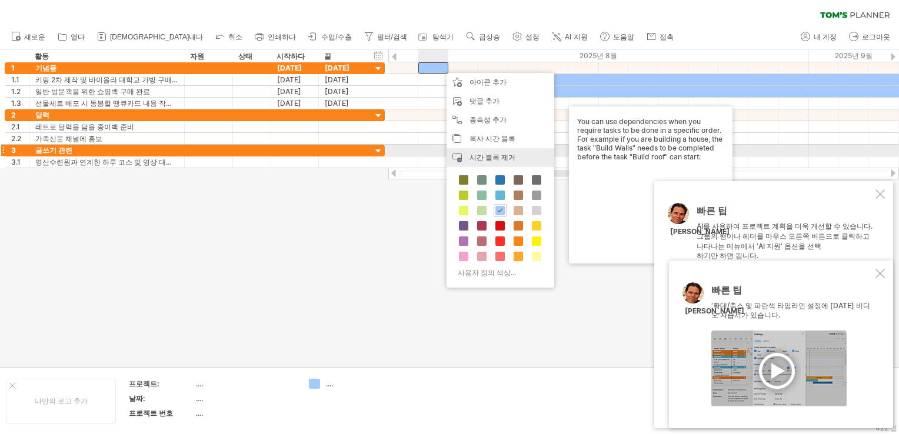
click at [497, 154] on span "시간 블록 제거" at bounding box center [493, 157] width 46 height 9
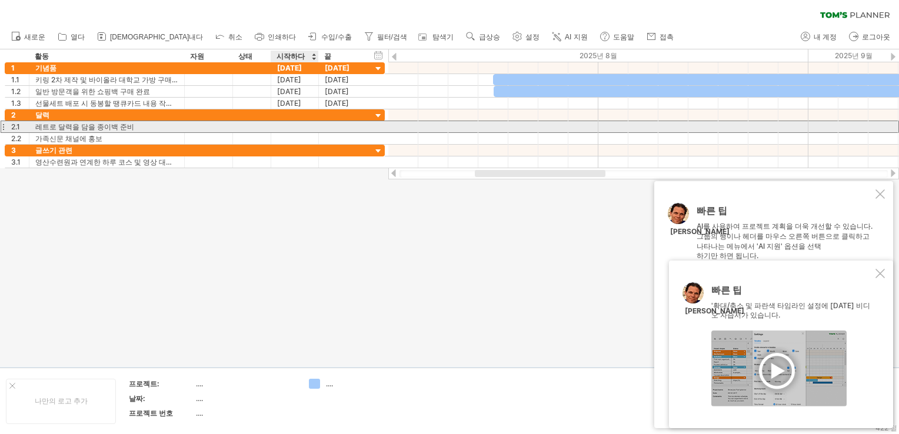
click at [297, 123] on div at bounding box center [295, 126] width 48 height 11
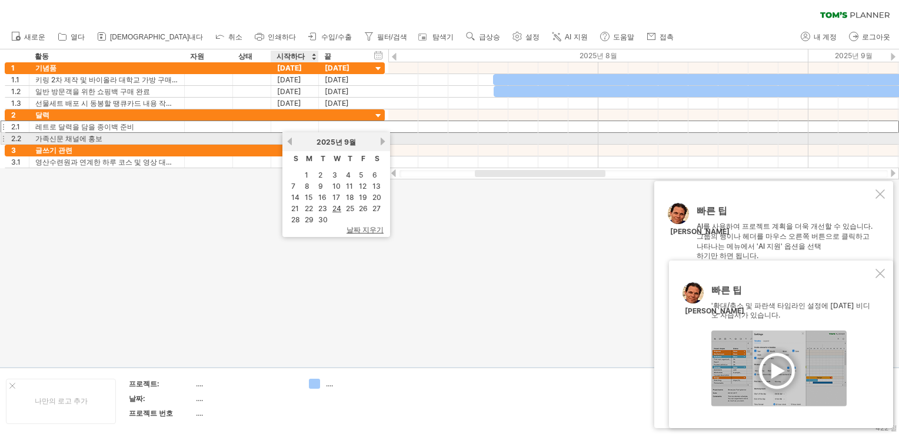
click at [289, 140] on link "이전의" at bounding box center [289, 141] width 9 height 9
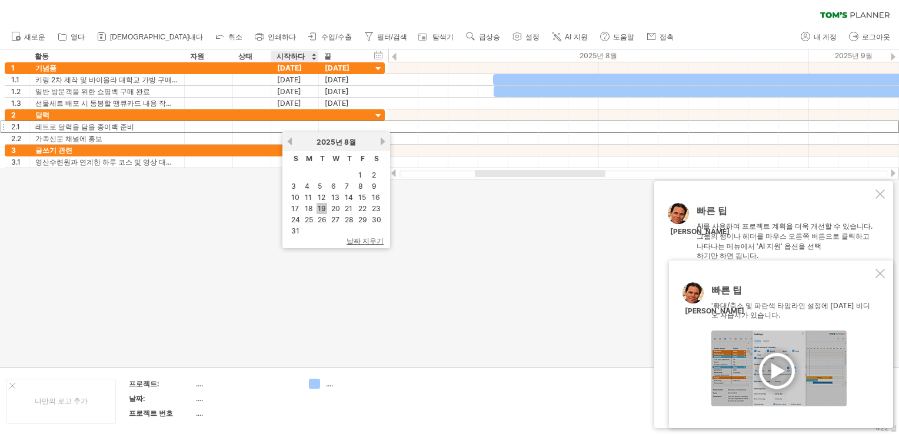
click at [317, 208] on link "19" at bounding box center [322, 208] width 11 height 11
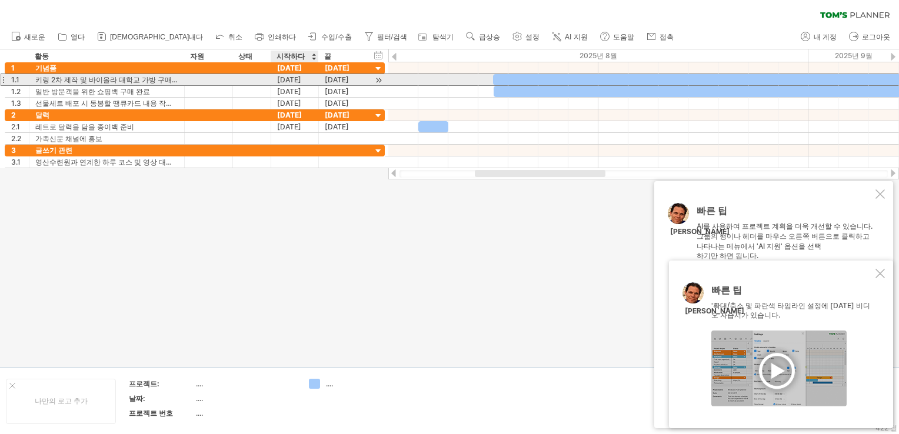
click at [290, 83] on div "[DATE]" at bounding box center [295, 79] width 48 height 11
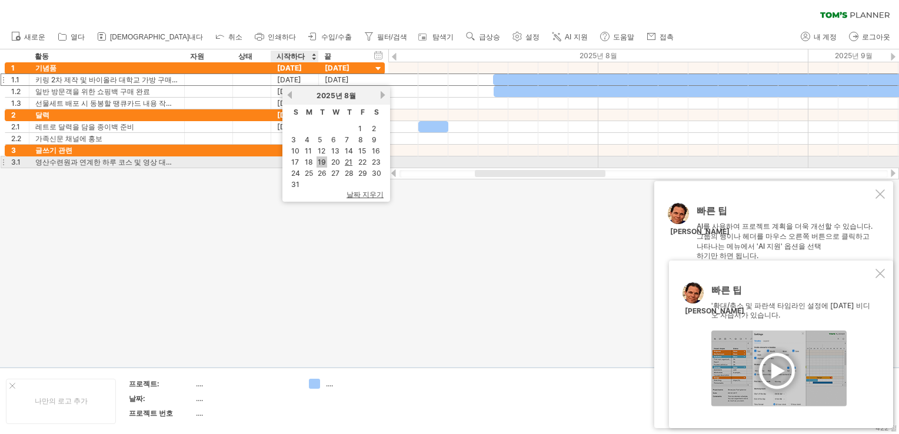
click at [324, 160] on link "19" at bounding box center [322, 162] width 11 height 11
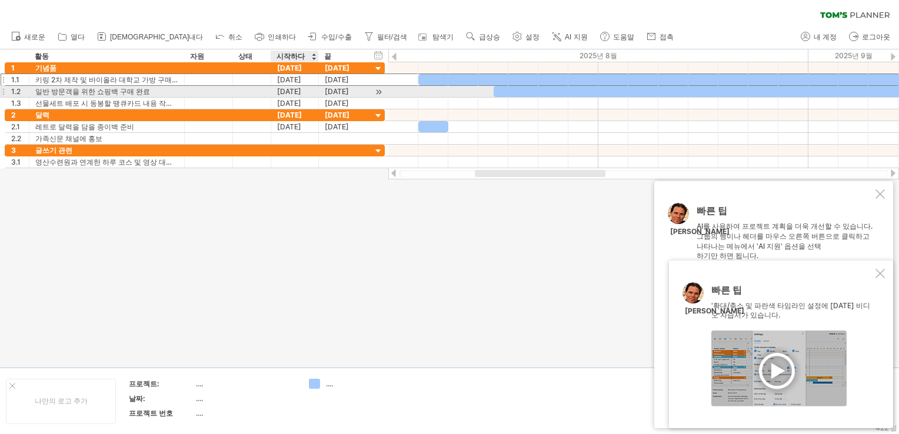
click at [299, 91] on div "[DATE]" at bounding box center [295, 91] width 48 height 11
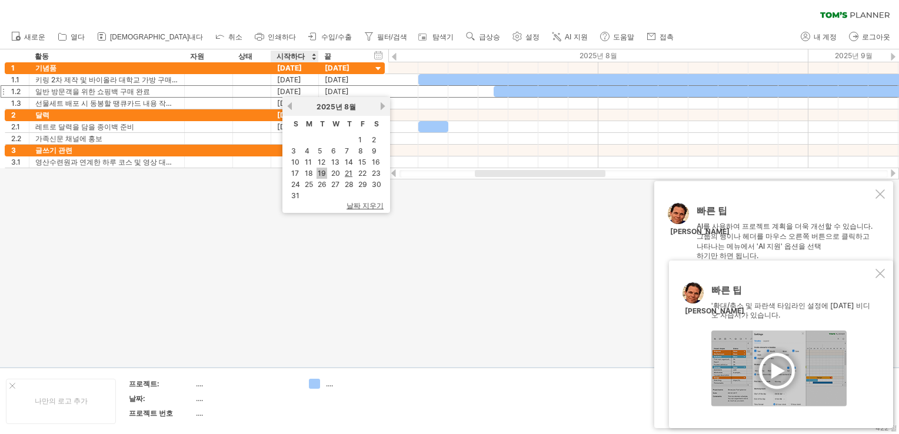
click at [325, 170] on link "19" at bounding box center [322, 173] width 11 height 11
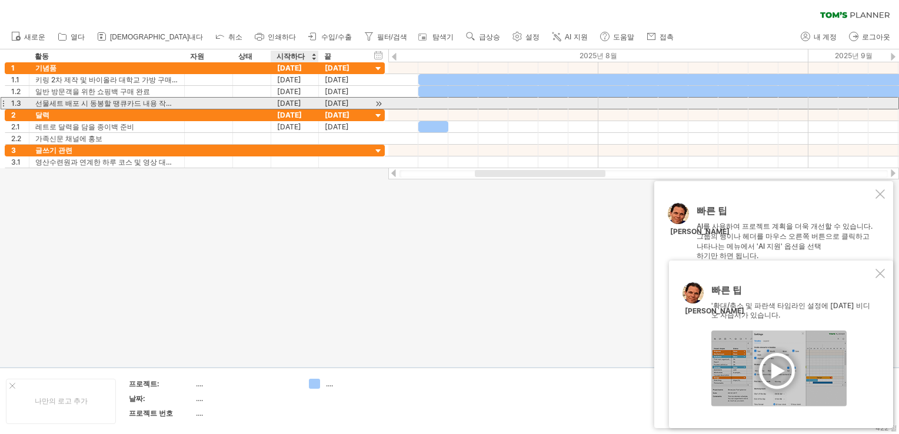
click at [294, 102] on div "[DATE]" at bounding box center [295, 103] width 48 height 11
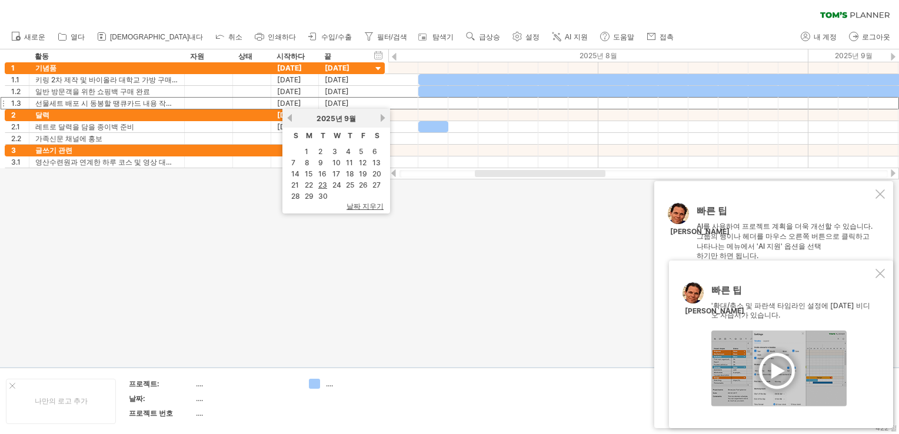
click at [845, 392] on div at bounding box center [778, 369] width 135 height 76
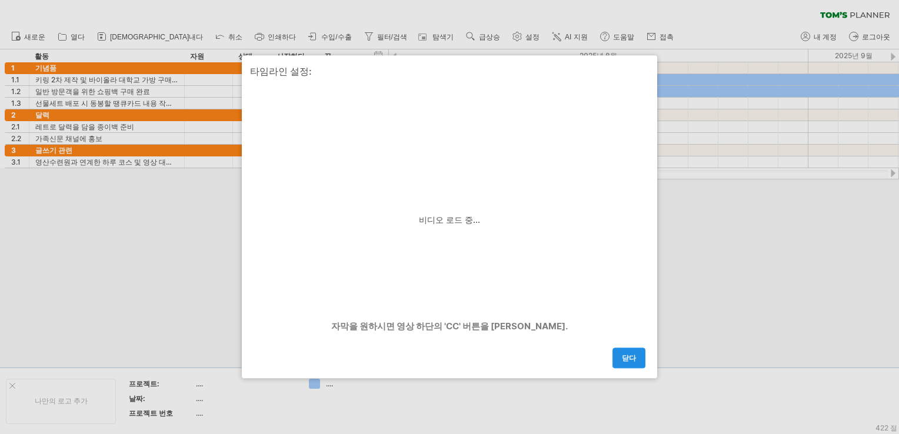
click at [628, 356] on span "닫다" at bounding box center [629, 358] width 14 height 9
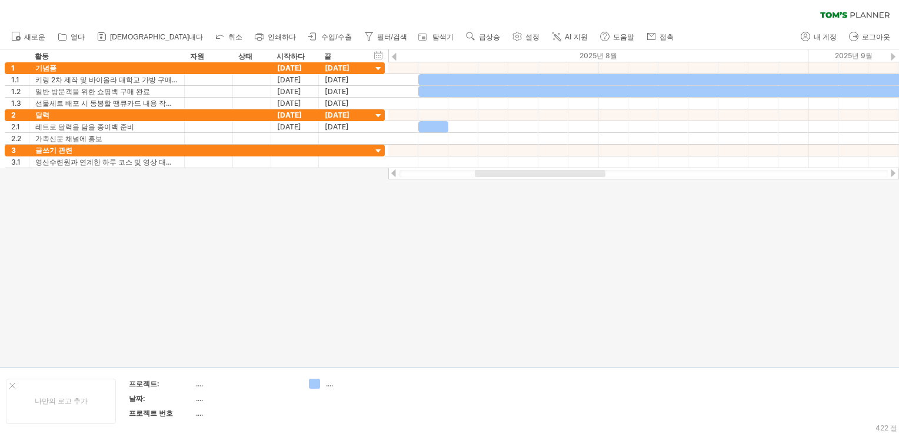
click at [495, 331] on div at bounding box center [449, 208] width 899 height 318
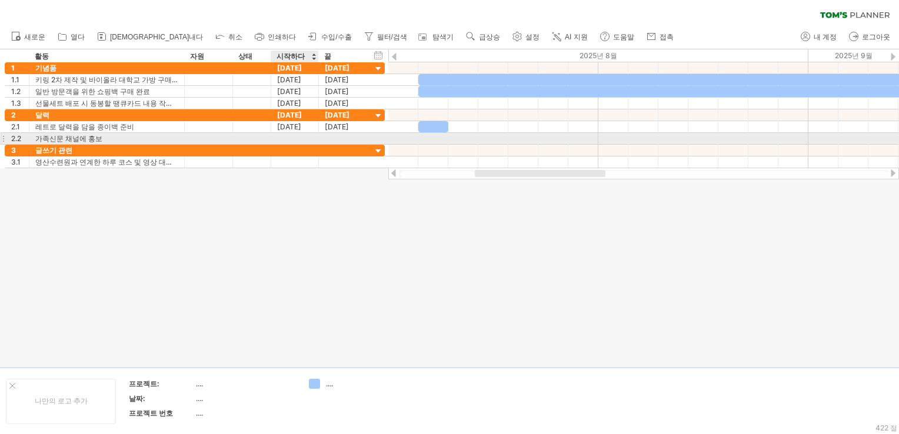
click at [304, 139] on div at bounding box center [295, 138] width 48 height 11
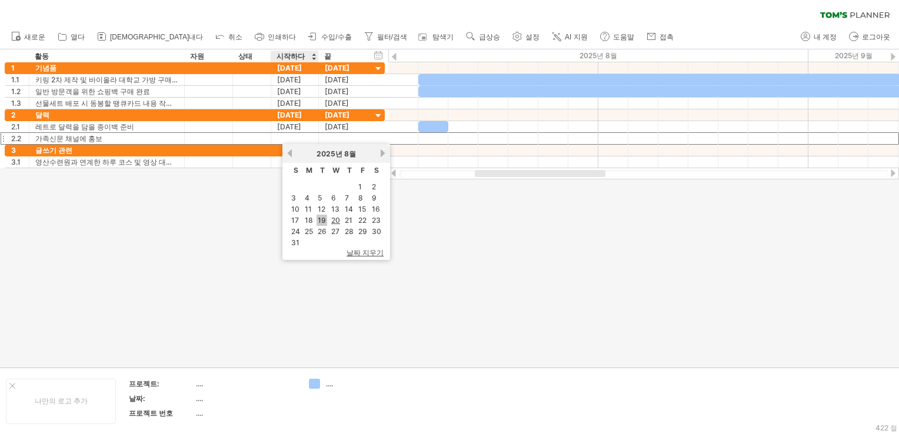
click at [320, 222] on link "19" at bounding box center [322, 220] width 11 height 11
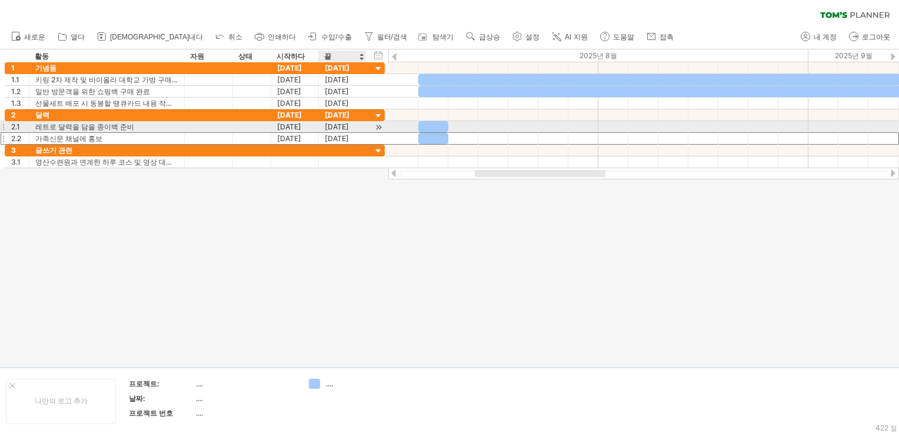
click at [345, 125] on div "[DATE]" at bounding box center [343, 126] width 48 height 11
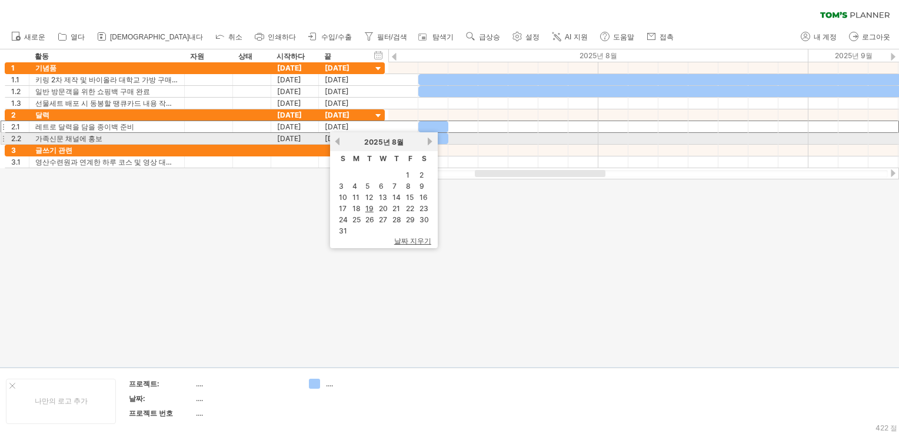
click at [427, 141] on link "다음" at bounding box center [430, 141] width 9 height 9
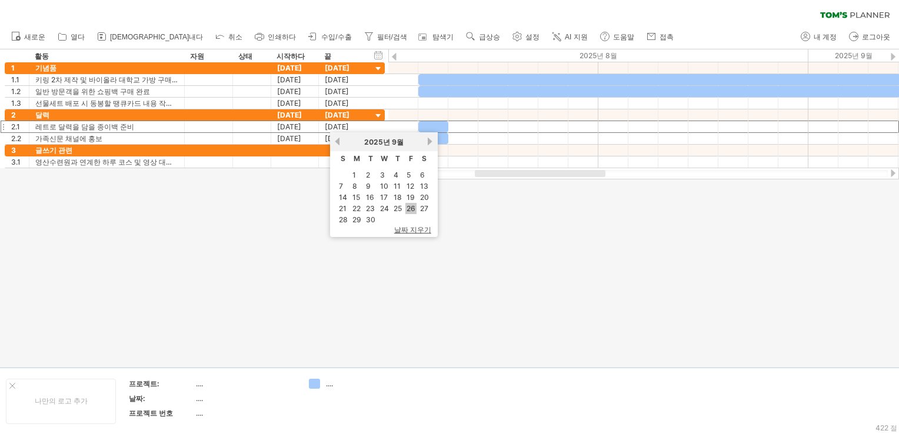
click at [410, 210] on link "26" at bounding box center [410, 208] width 11 height 11
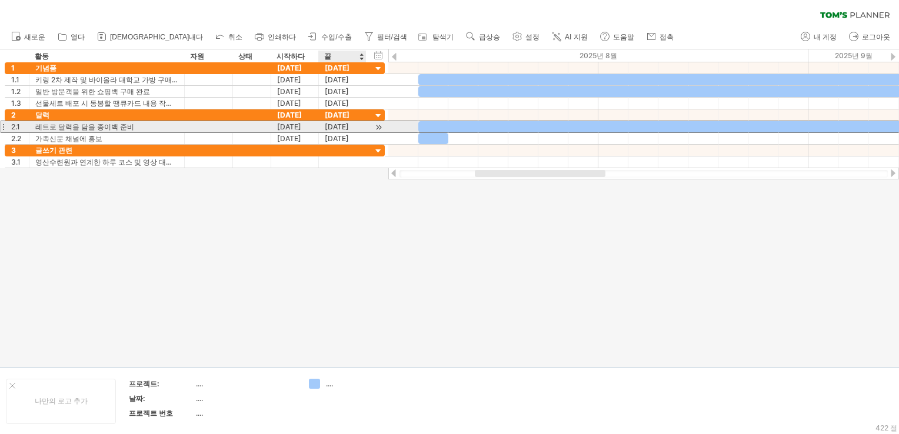
click at [351, 126] on div "[DATE]" at bounding box center [343, 126] width 48 height 11
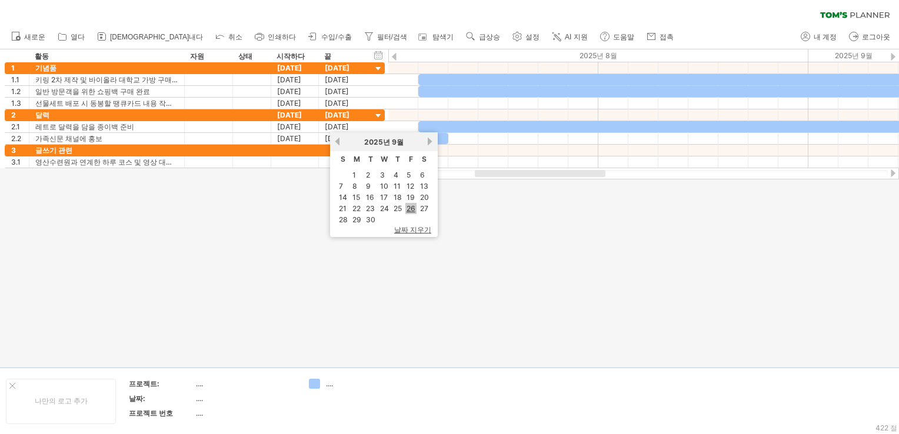
click at [409, 206] on link "26" at bounding box center [410, 208] width 11 height 11
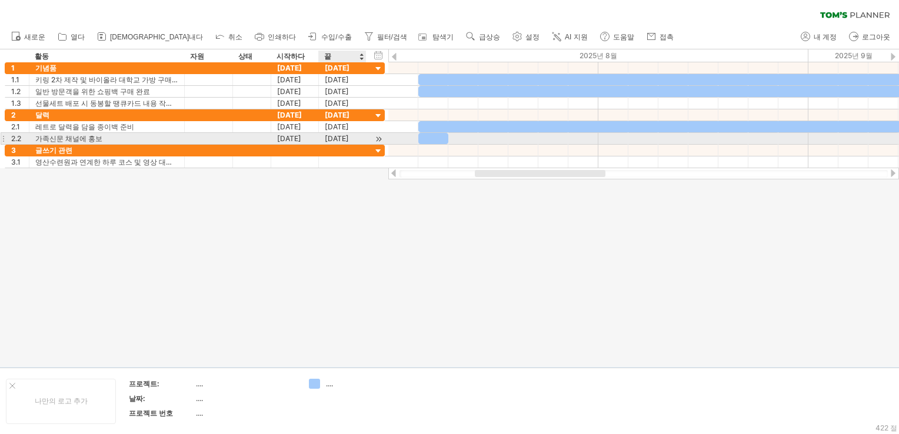
click at [350, 139] on div "[DATE]" at bounding box center [343, 138] width 48 height 11
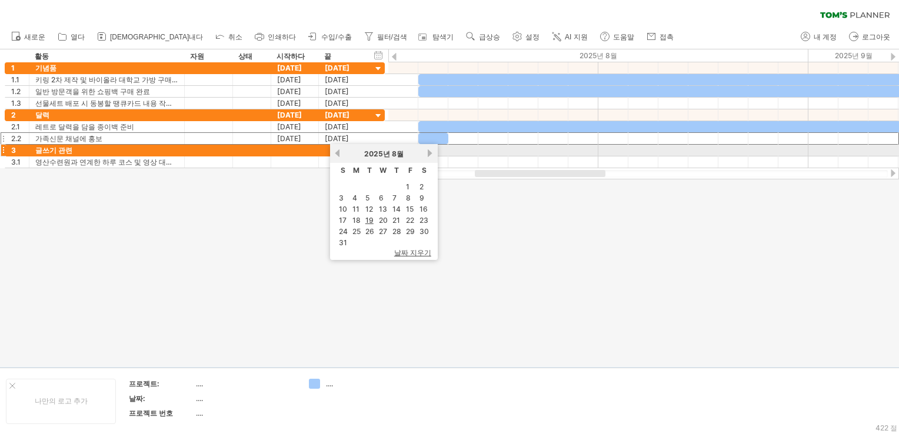
click at [429, 153] on link "다음" at bounding box center [430, 153] width 9 height 9
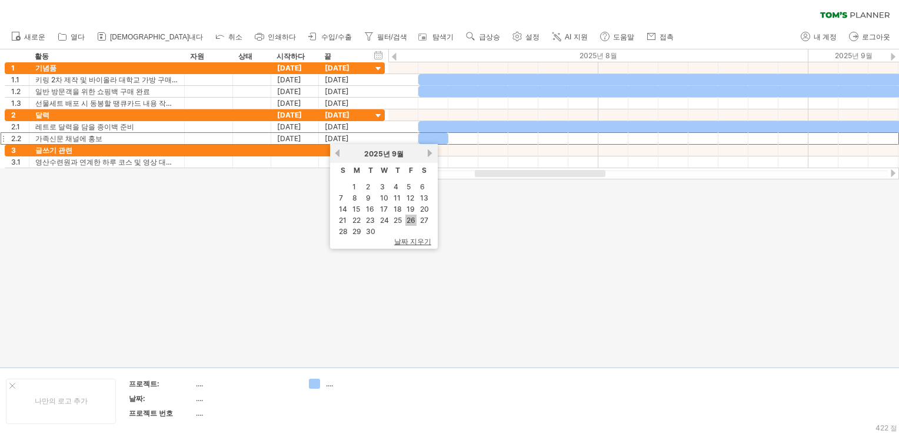
click at [410, 219] on link "26" at bounding box center [410, 220] width 11 height 11
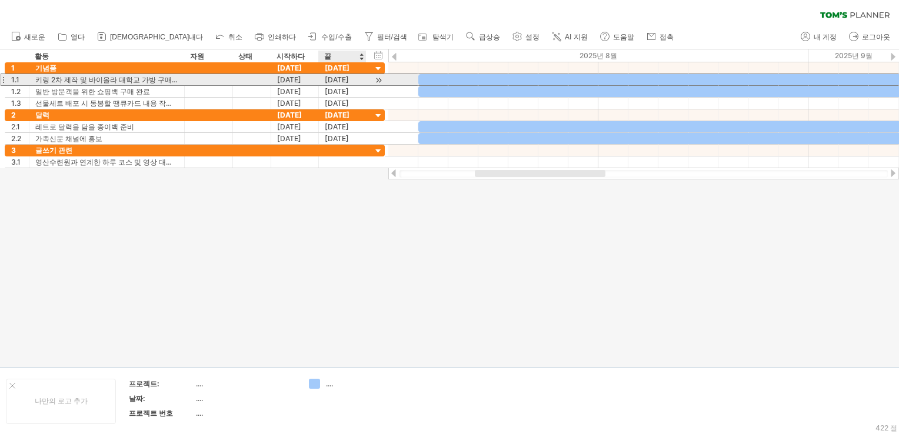
click at [339, 81] on div "[DATE]" at bounding box center [343, 79] width 48 height 11
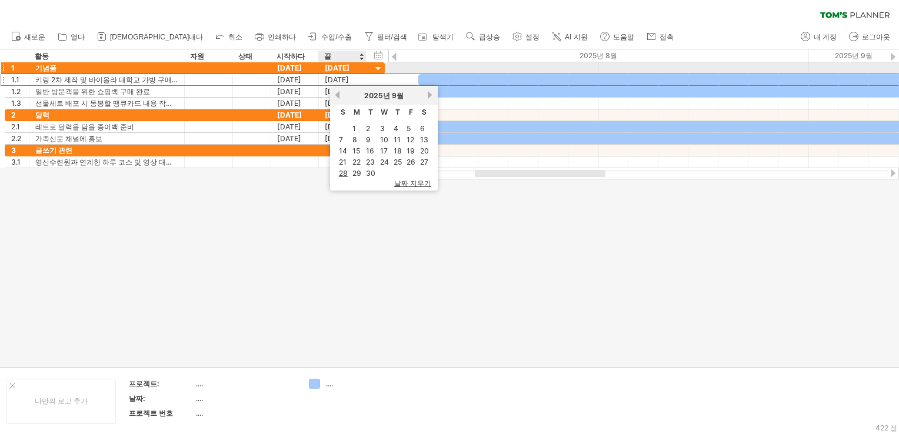
click at [345, 69] on div "[DATE]" at bounding box center [343, 67] width 48 height 11
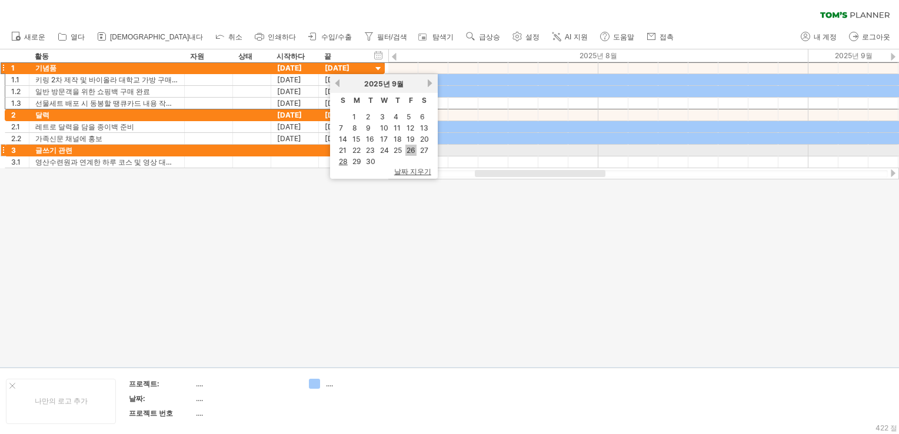
click at [411, 152] on link "26" at bounding box center [410, 150] width 11 height 11
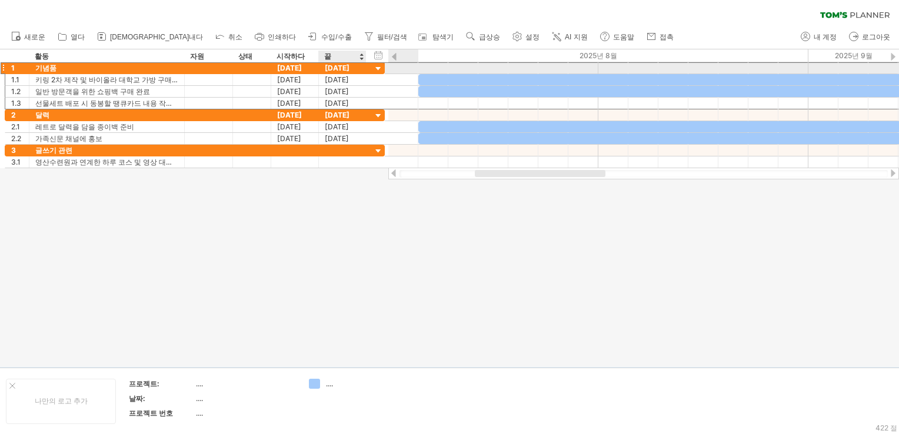
click at [351, 70] on div "[DATE]" at bounding box center [343, 67] width 48 height 11
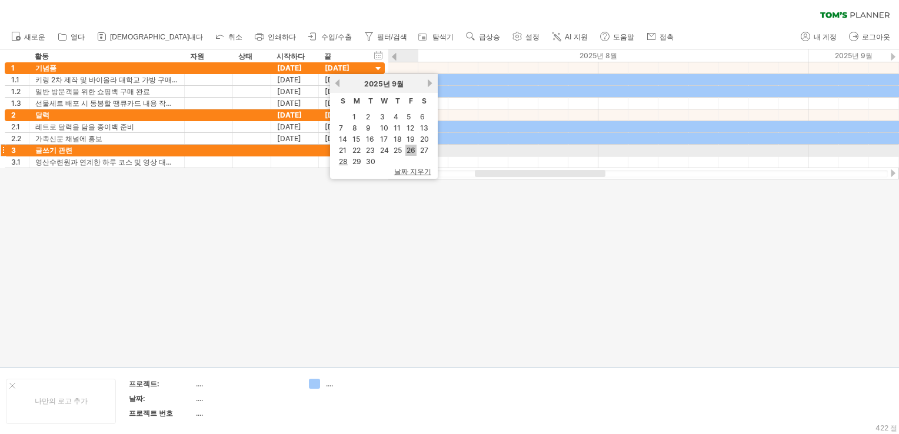
click at [411, 149] on link "26" at bounding box center [410, 150] width 11 height 11
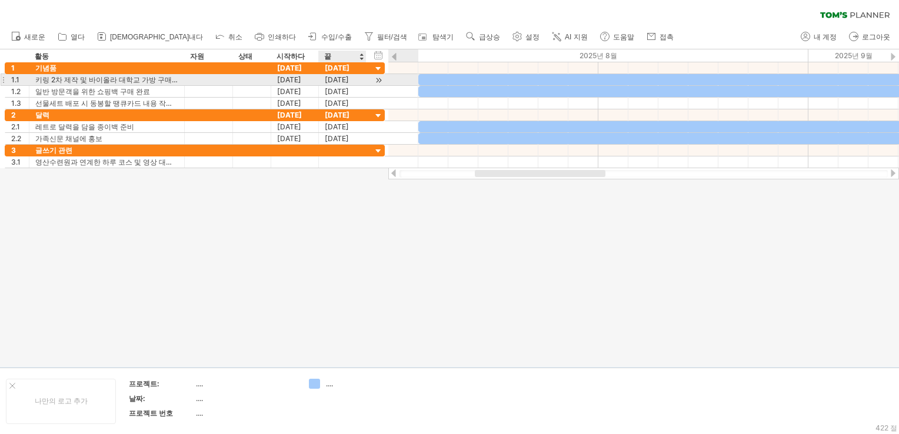
click at [358, 81] on div "[DATE]" at bounding box center [343, 79] width 48 height 11
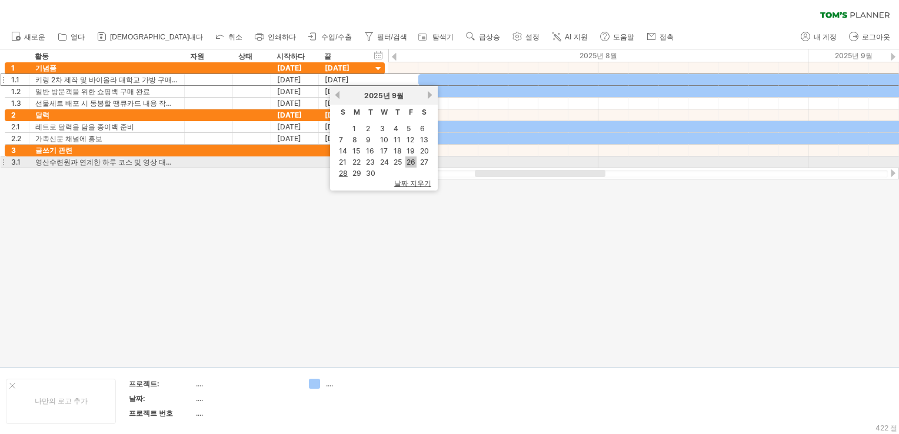
click at [412, 160] on link "26" at bounding box center [410, 162] width 11 height 11
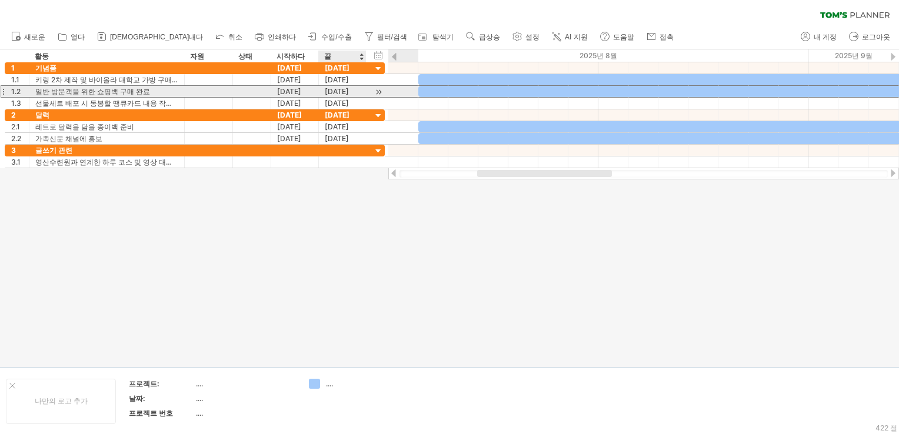
click at [355, 93] on div "[DATE]" at bounding box center [343, 91] width 48 height 11
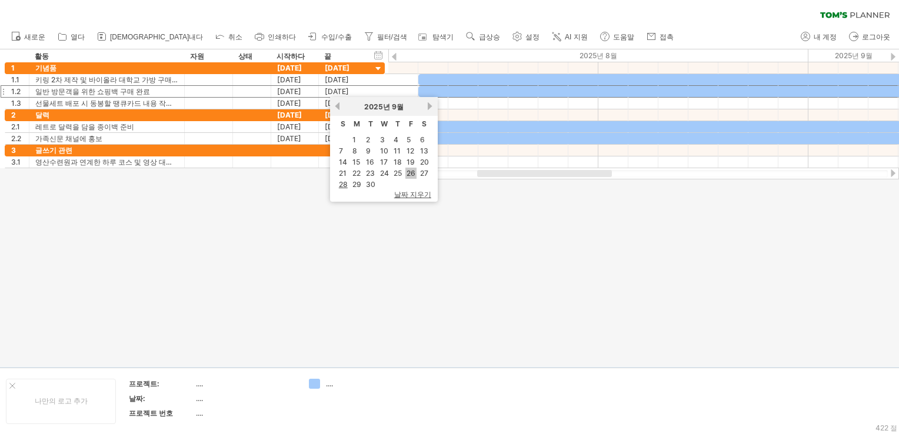
click at [414, 171] on link "26" at bounding box center [410, 173] width 11 height 11
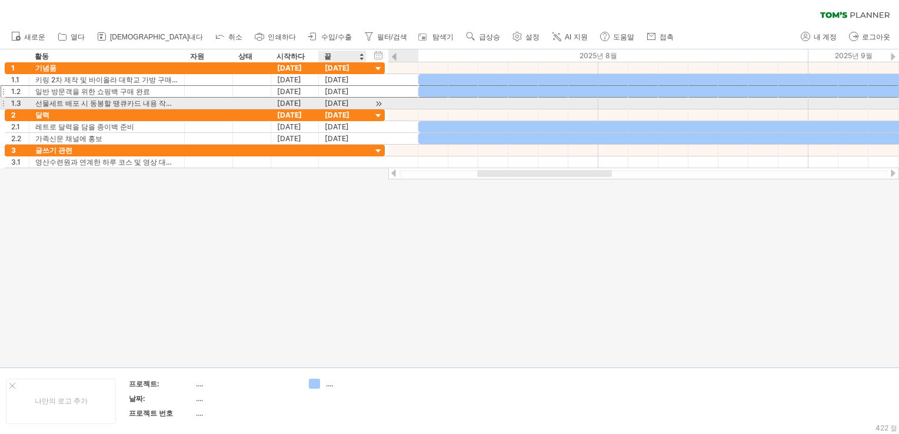
click at [349, 104] on div "[DATE]" at bounding box center [343, 103] width 48 height 11
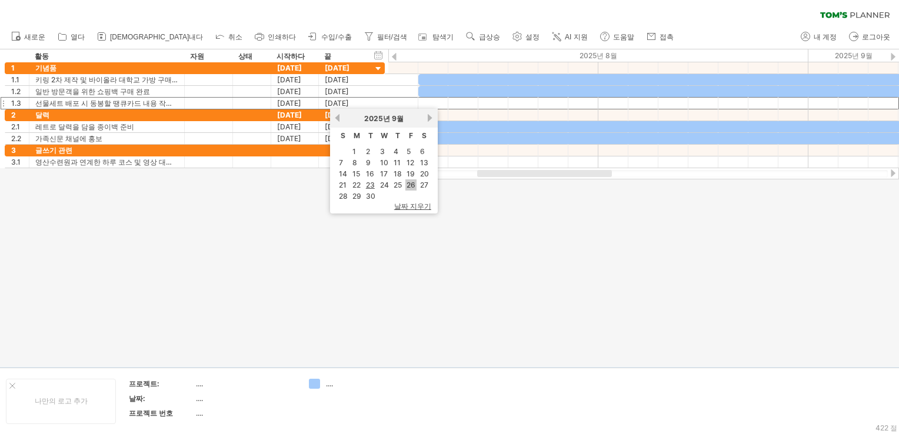
click at [408, 182] on link "26" at bounding box center [410, 184] width 11 height 11
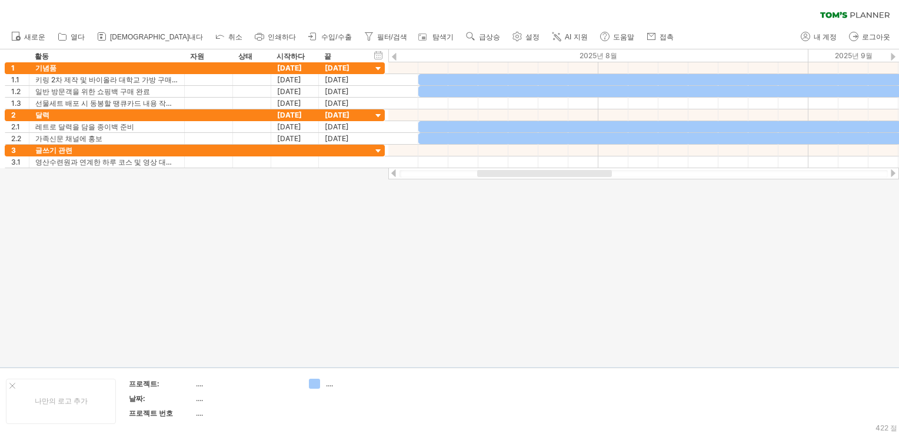
click at [387, 208] on div at bounding box center [449, 208] width 899 height 318
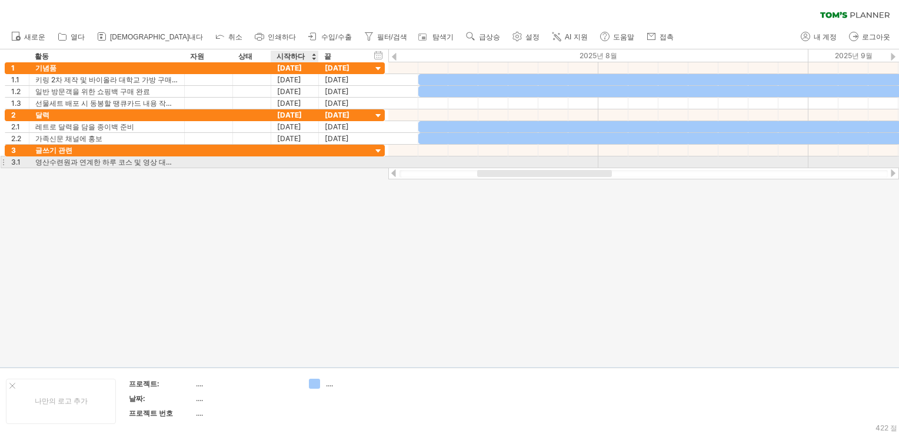
click at [289, 157] on div at bounding box center [295, 162] width 48 height 11
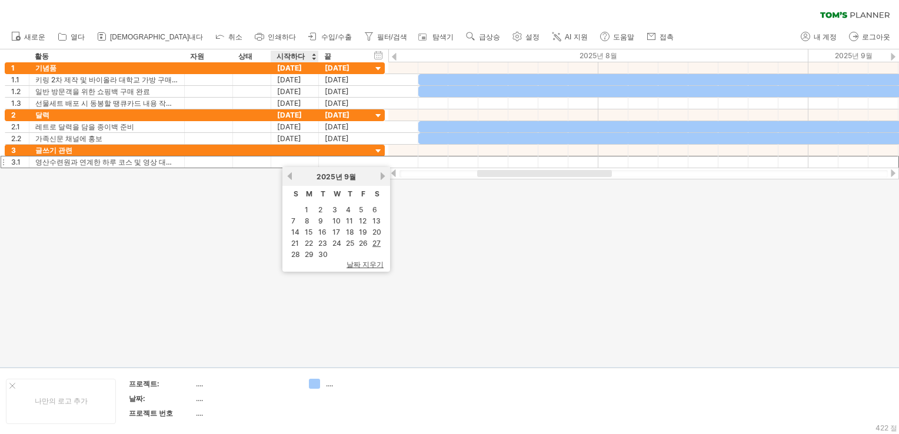
click at [292, 176] on link "이전의" at bounding box center [289, 176] width 9 height 9
click at [322, 239] on link "19" at bounding box center [322, 243] width 11 height 11
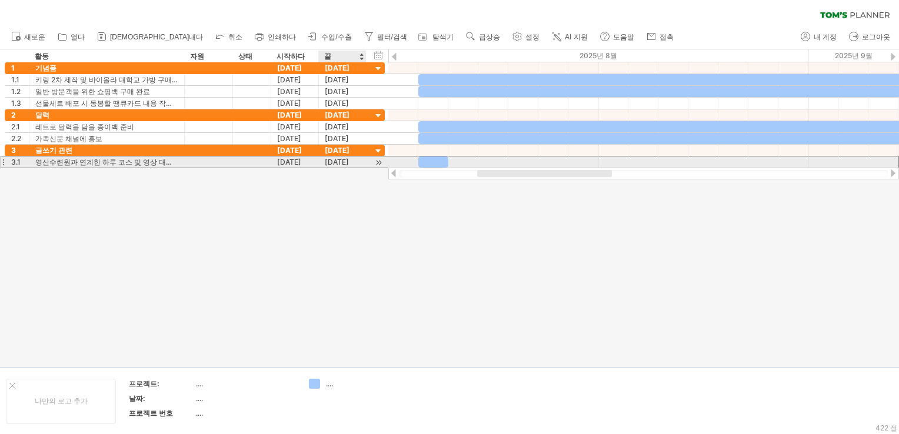
click at [346, 164] on div "[DATE]" at bounding box center [343, 162] width 48 height 11
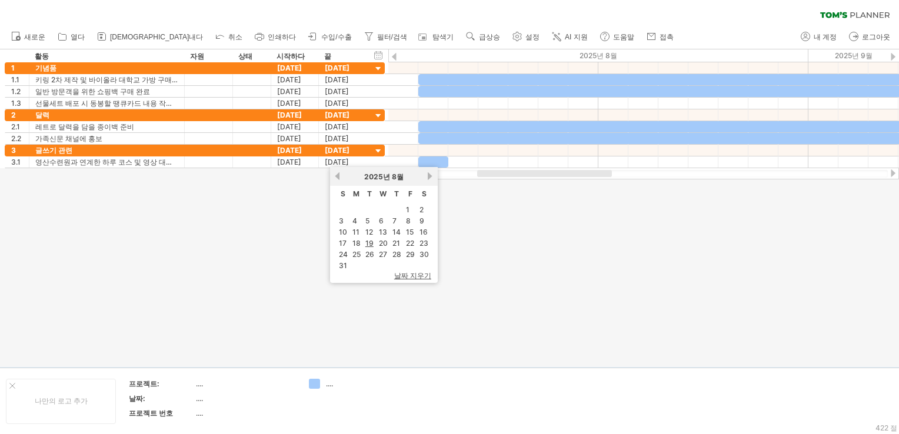
click at [431, 177] on link "다음" at bounding box center [430, 176] width 9 height 9
click at [410, 246] on link "26" at bounding box center [410, 243] width 11 height 11
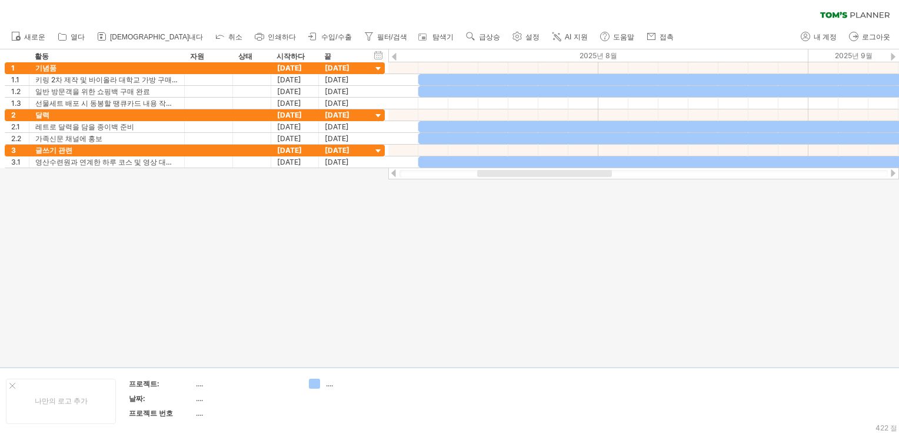
click at [410, 246] on div at bounding box center [449, 208] width 899 height 318
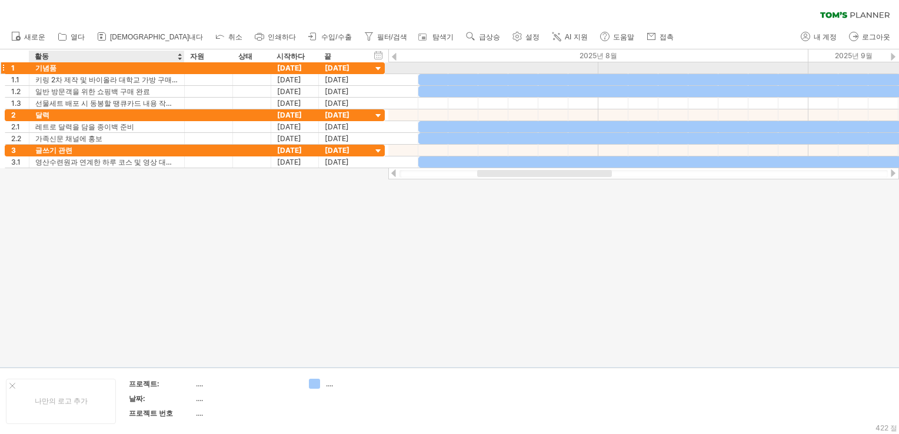
drag, startPoint x: 8, startPoint y: 55, endPoint x: 132, endPoint y: 73, distance: 125.5
click at [132, 73] on div "Trying to reach [DOMAIN_NAME] Connected again... 0% clear filter share" at bounding box center [449, 217] width 899 height 434
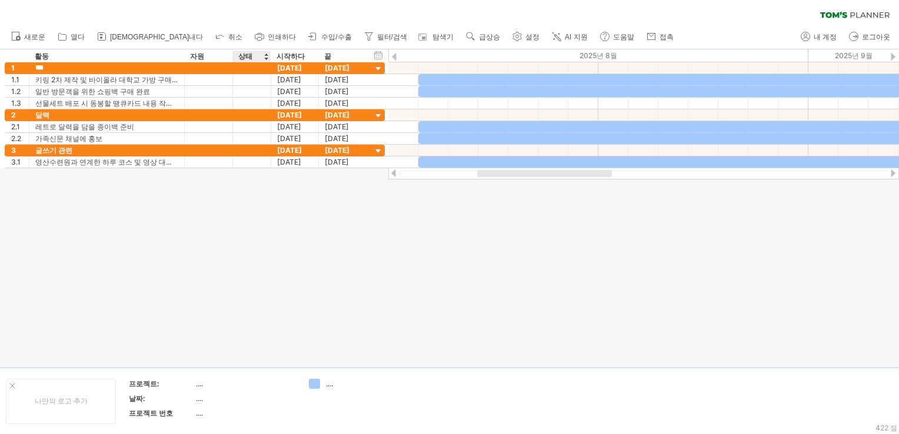
click at [267, 201] on div at bounding box center [449, 208] width 899 height 318
click at [305, 42] on link "수입/수출" at bounding box center [329, 36] width 49 height 15
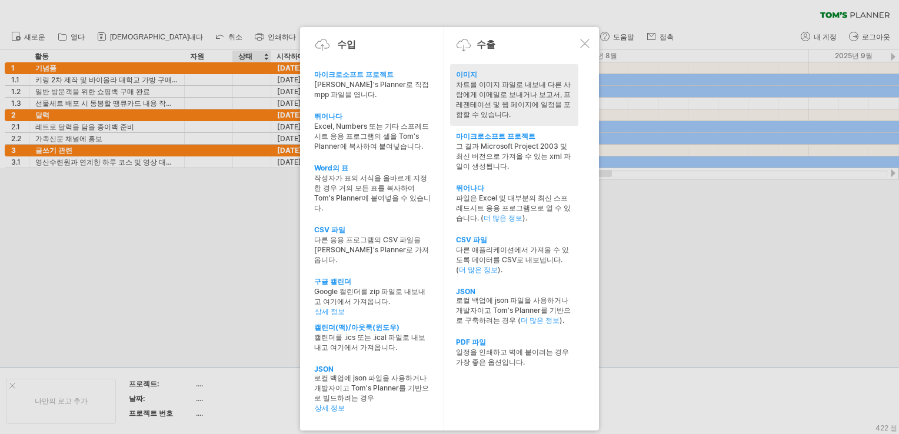
click at [498, 105] on div "차트를 이미지 파일로 내보내 다른 사람에게 이메일로 보내거나 보고서, 프레젠테이션 및 웹 페이지에 일정을 포함할 수 있습니다." at bounding box center [514, 100] width 116 height 40
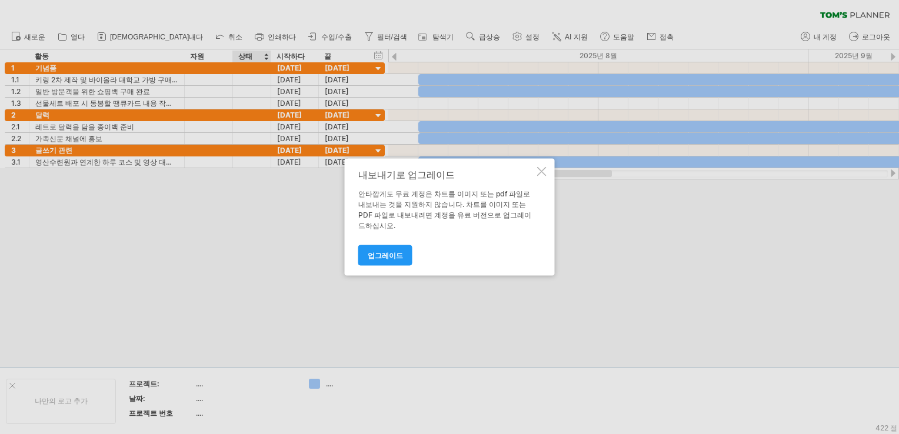
click at [539, 173] on div at bounding box center [541, 171] width 9 height 9
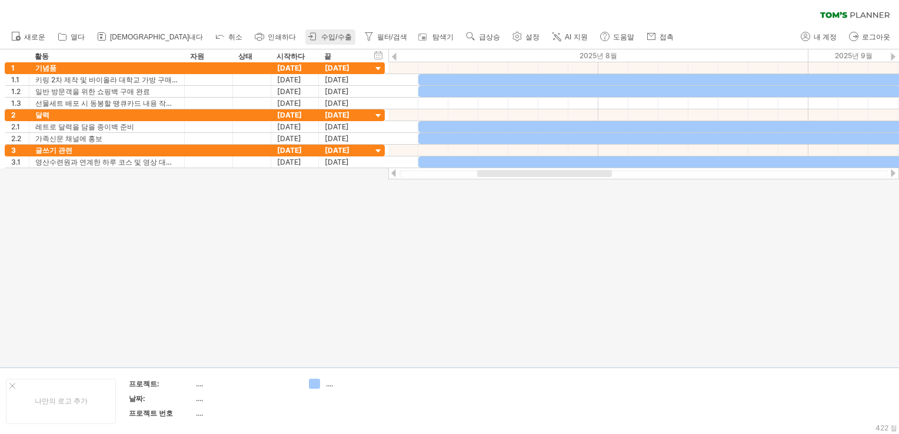
click at [321, 36] on span "수입/수출" at bounding box center [336, 37] width 30 height 8
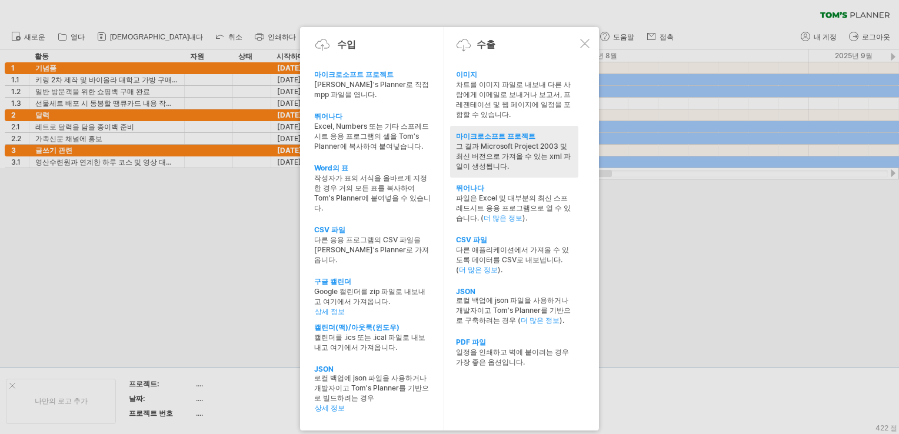
click at [504, 154] on div "그 결과 Microsoft Project 2003 및 최신 버전으로 가져올 수 있는 xml 파일이 생성됩니다." at bounding box center [514, 157] width 116 height 30
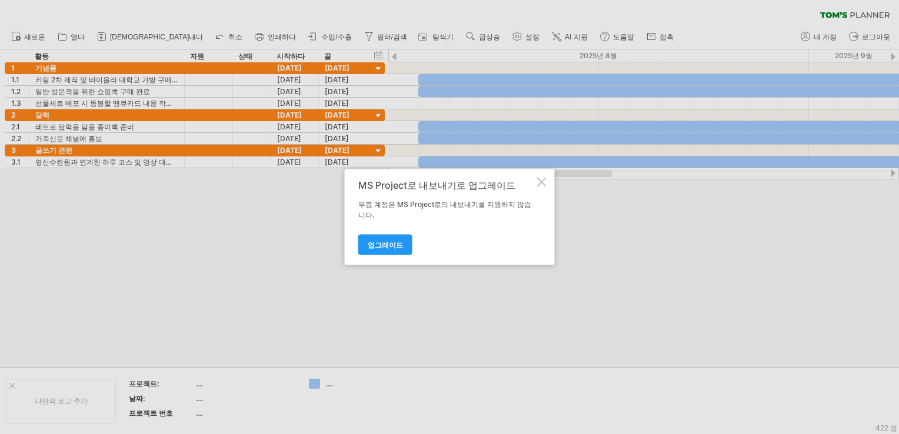
click at [541, 181] on div at bounding box center [541, 182] width 9 height 9
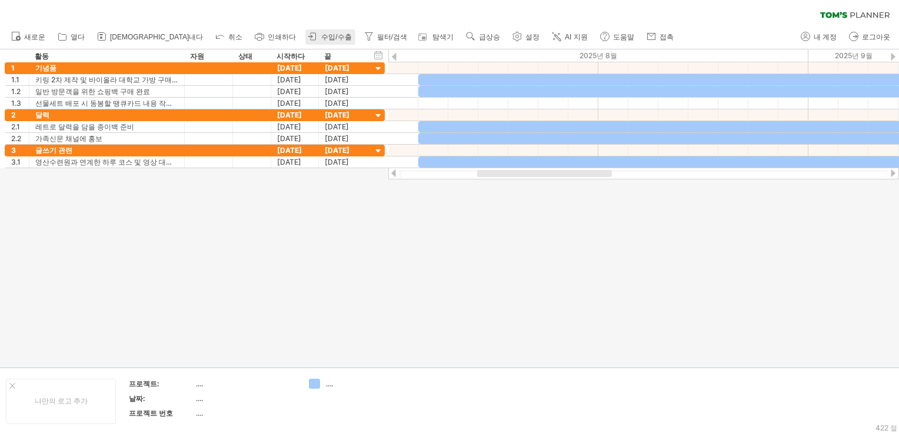
click at [321, 41] on span "수입/수출" at bounding box center [336, 37] width 30 height 8
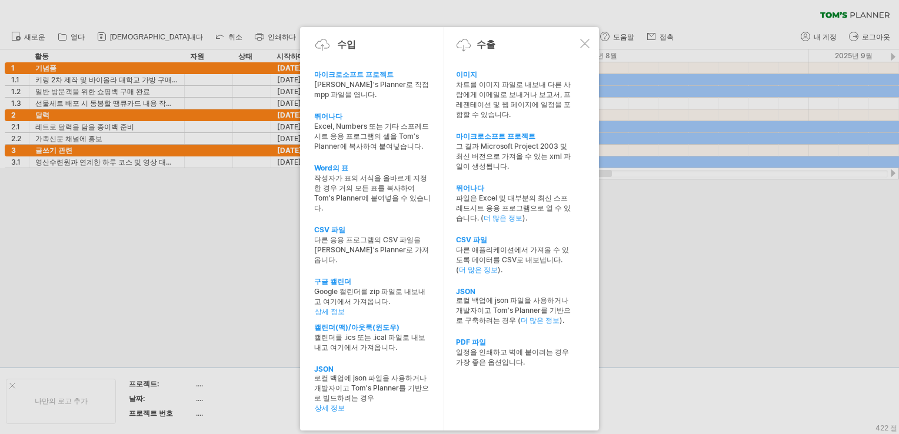
click at [582, 46] on div at bounding box center [584, 43] width 9 height 9
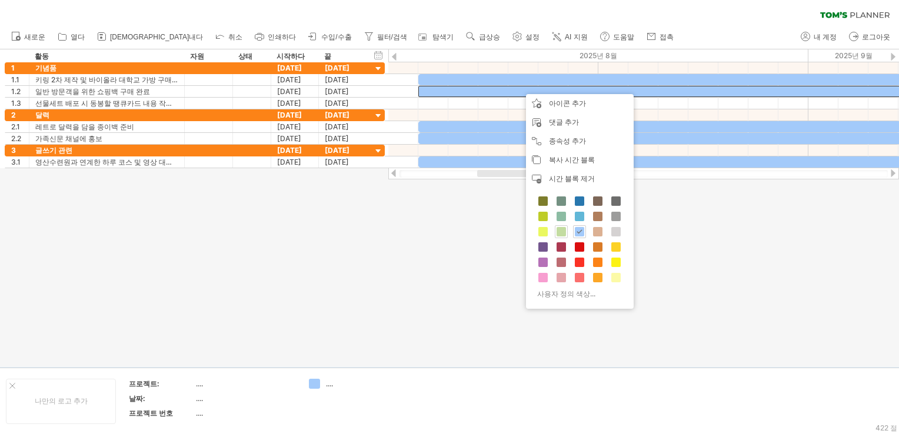
click at [560, 232] on span at bounding box center [561, 231] width 9 height 9
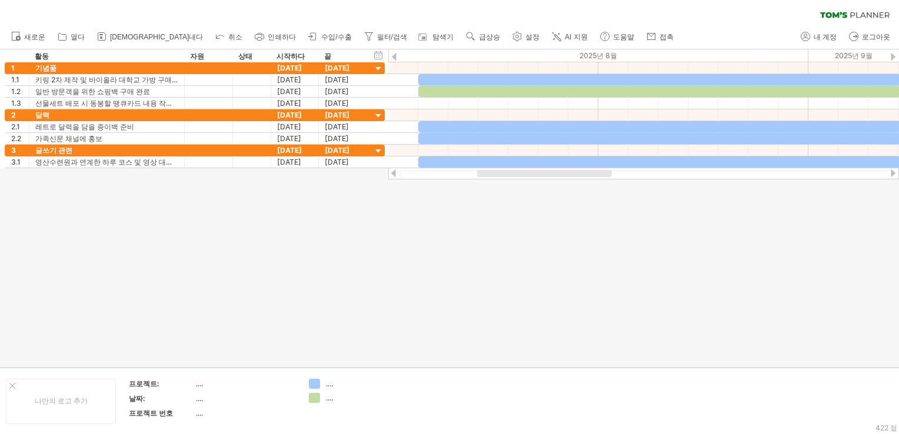
click at [778, 283] on div at bounding box center [449, 208] width 899 height 318
click at [565, 41] on span "AI 지원" at bounding box center [576, 37] width 23 height 8
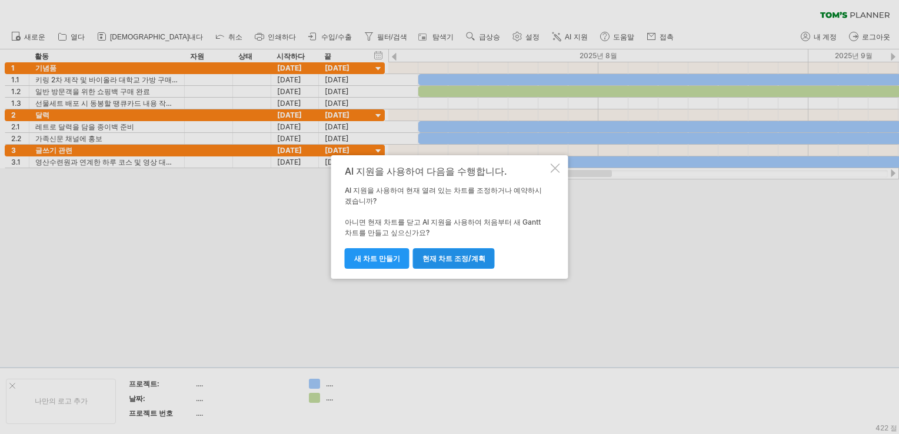
click at [461, 262] on span "현재 차트 조정/계획" at bounding box center [453, 258] width 63 height 9
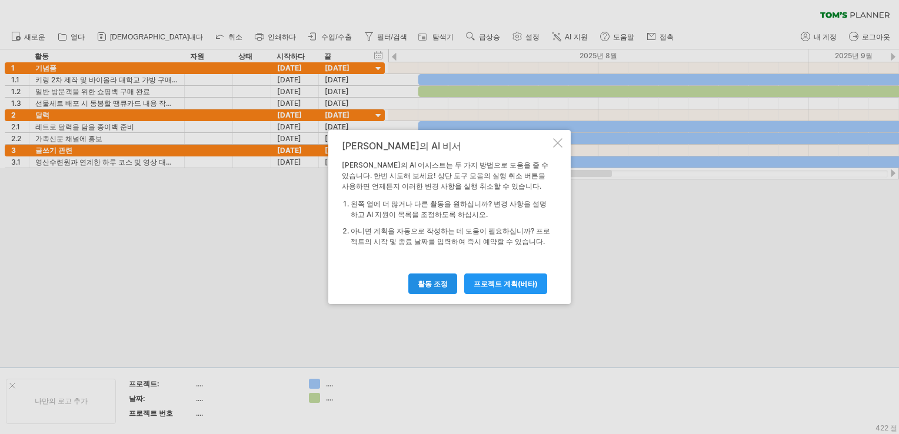
click at [439, 281] on span "활동 조정" at bounding box center [433, 283] width 30 height 9
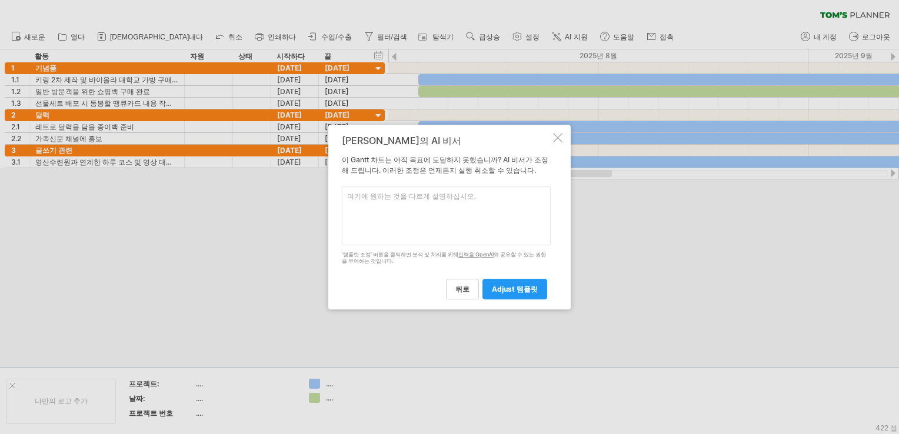
click at [447, 212] on textarea at bounding box center [446, 216] width 209 height 59
drag, startPoint x: 499, startPoint y: 138, endPoint x: 666, endPoint y: 238, distance: 195.0
click at [666, 238] on div "Trying to reach [DOMAIN_NAME] Connected again... 0% clear filter share" at bounding box center [449, 217] width 899 height 434
click at [558, 138] on div at bounding box center [557, 137] width 9 height 9
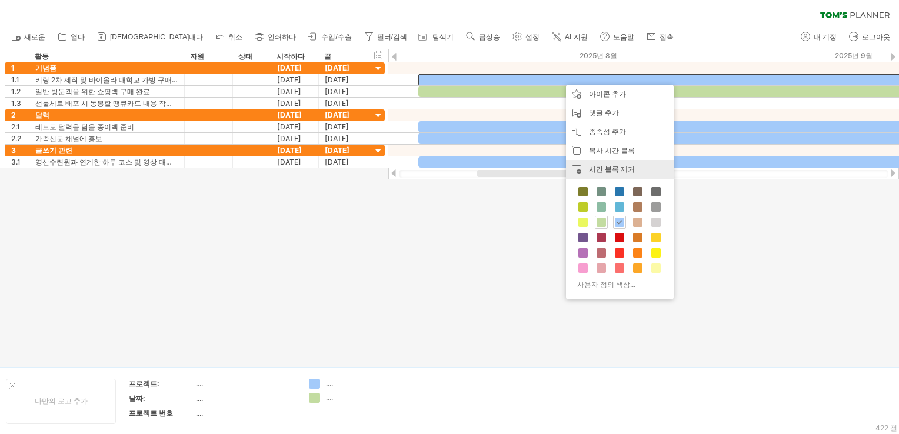
click at [638, 169] on div "시간 블록 제거 remove selected items" at bounding box center [620, 169] width 108 height 19
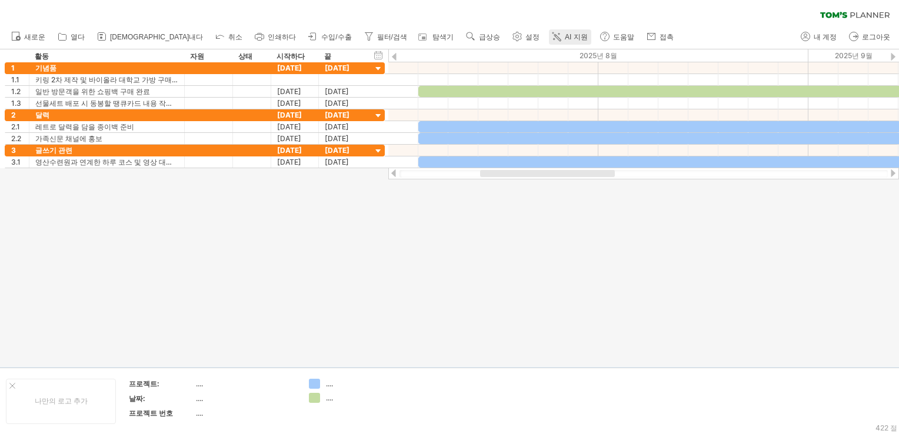
click at [565, 38] on span "AI 지원" at bounding box center [576, 37] width 23 height 8
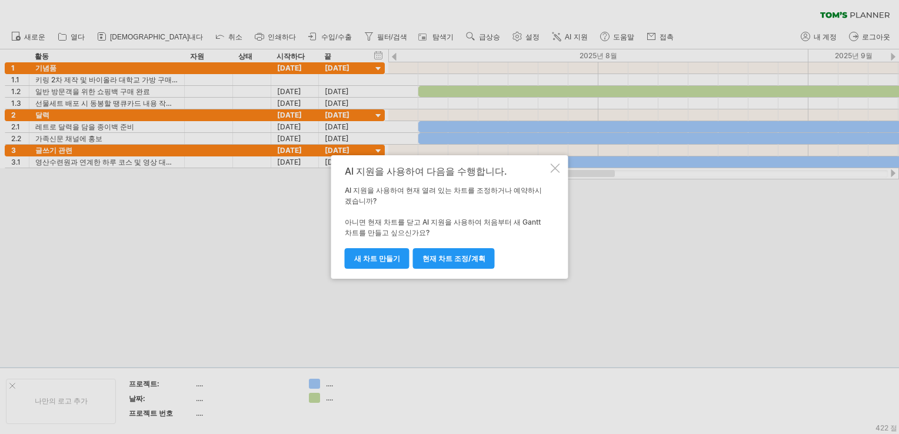
click at [550, 169] on div "AI 지원을 사용하여 다음을 수행합니다. AI 지원을 사용하여 현재 열려 있는 차트를 조정하거나 예약하시겠습니까? 아니면 현재 차트를 닫고 A…" at bounding box center [449, 217] width 237 height 124
click at [539, 169] on div "AI 지원을 사용하여 다음을 수행합니다." at bounding box center [447, 171] width 204 height 11
click at [559, 168] on div at bounding box center [555, 168] width 9 height 9
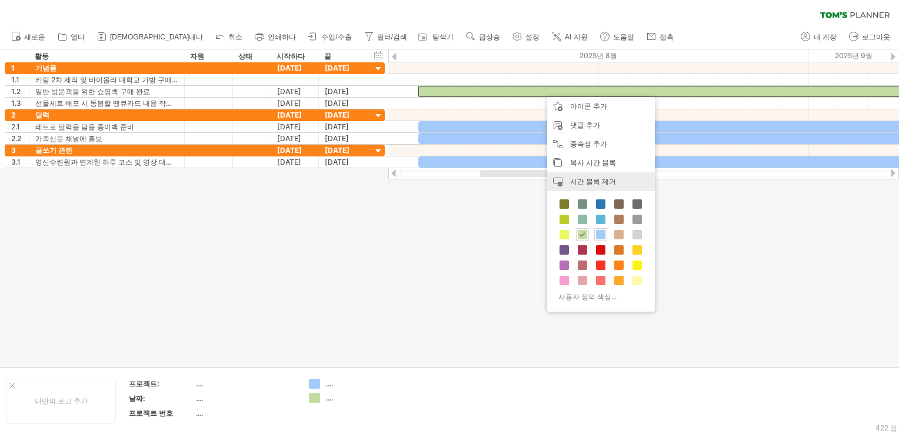
click at [595, 180] on span "시간 블록 제거" at bounding box center [593, 181] width 46 height 9
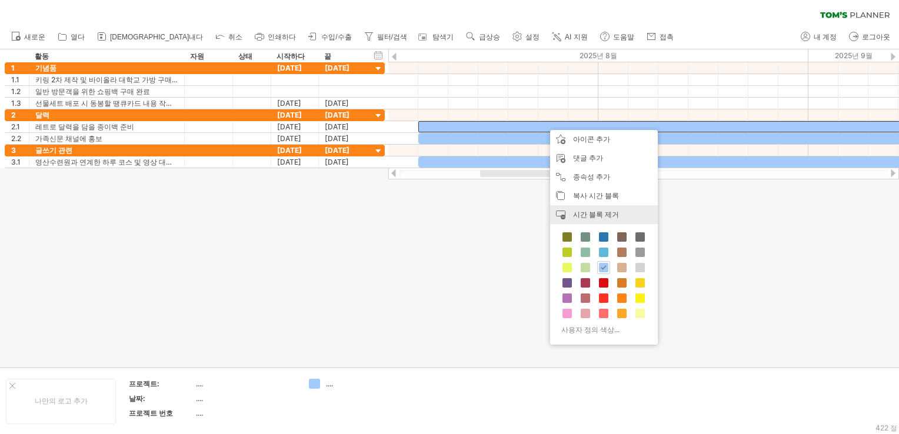
click at [611, 217] on span "시간 블록 제거" at bounding box center [596, 214] width 46 height 9
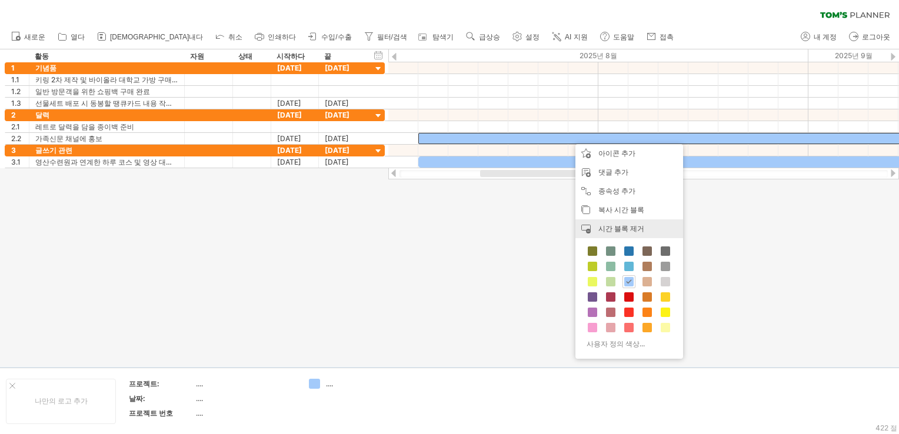
click at [600, 224] on span "시간 블록 제거" at bounding box center [621, 228] width 46 height 9
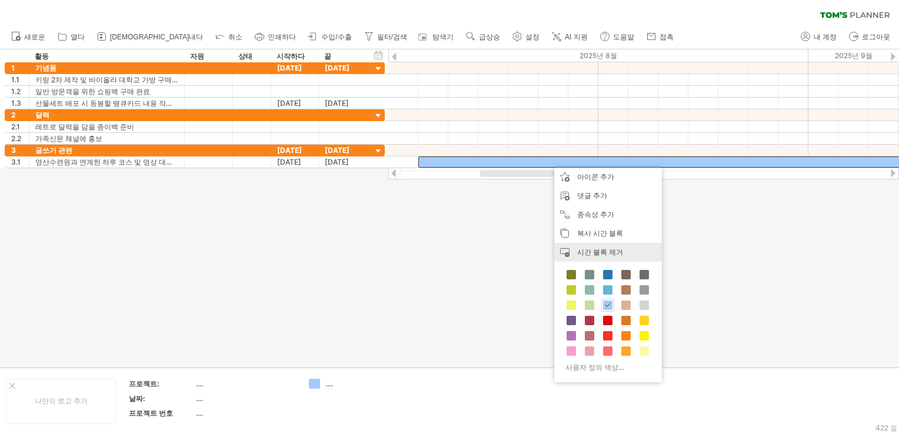
click at [595, 249] on span "시간 블록 제거" at bounding box center [600, 252] width 46 height 9
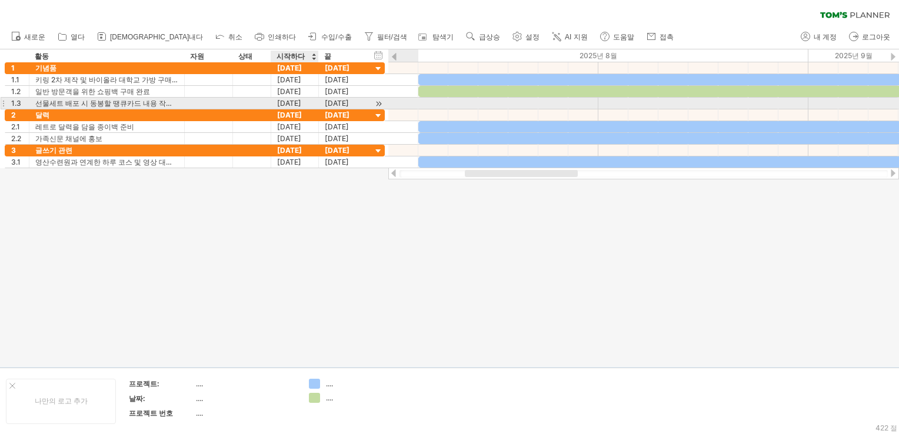
click at [298, 106] on div "[DATE]" at bounding box center [295, 103] width 48 height 11
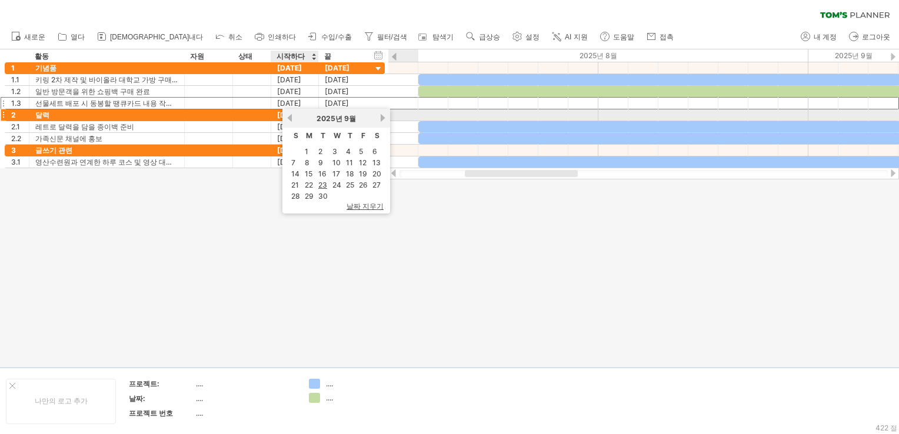
click at [289, 119] on link "이전의" at bounding box center [289, 118] width 9 height 9
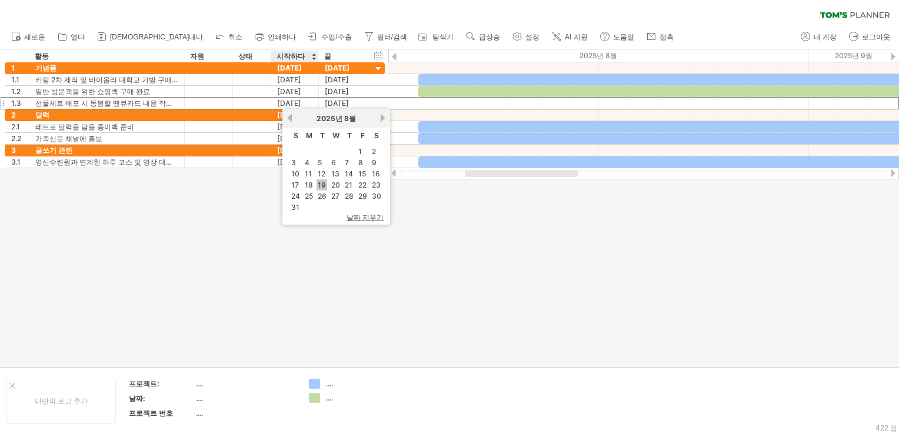
click at [322, 185] on link "19" at bounding box center [322, 184] width 11 height 11
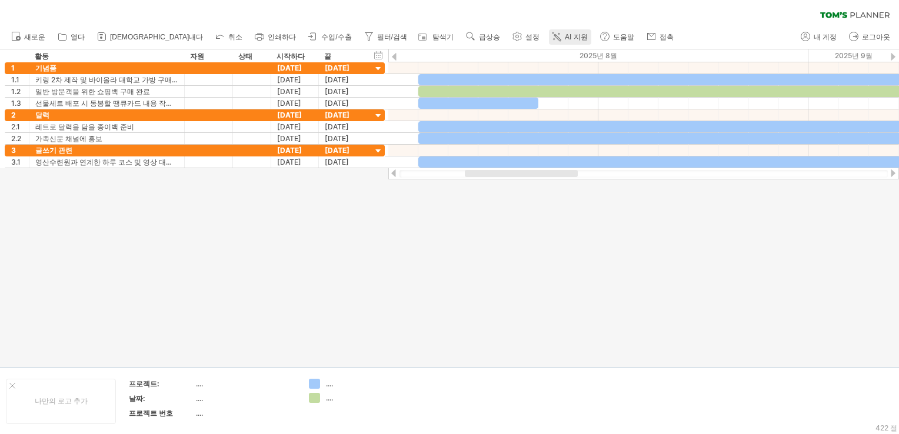
click at [565, 34] on span "AI 지원" at bounding box center [576, 37] width 23 height 8
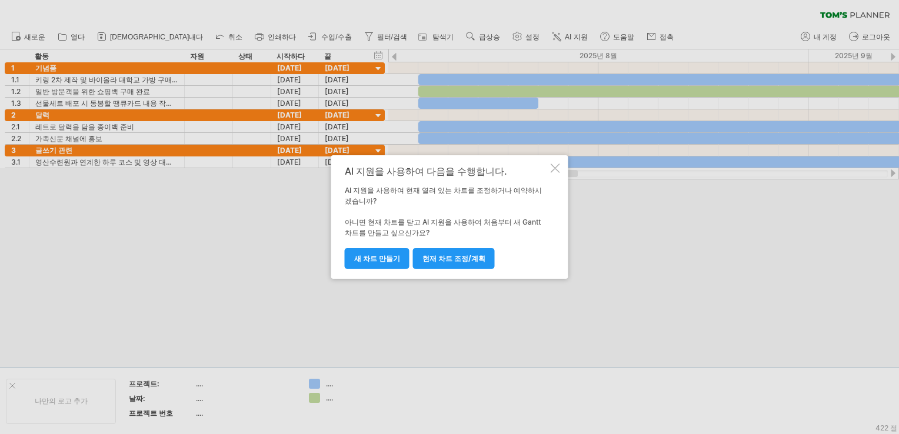
click at [559, 169] on div at bounding box center [555, 168] width 9 height 9
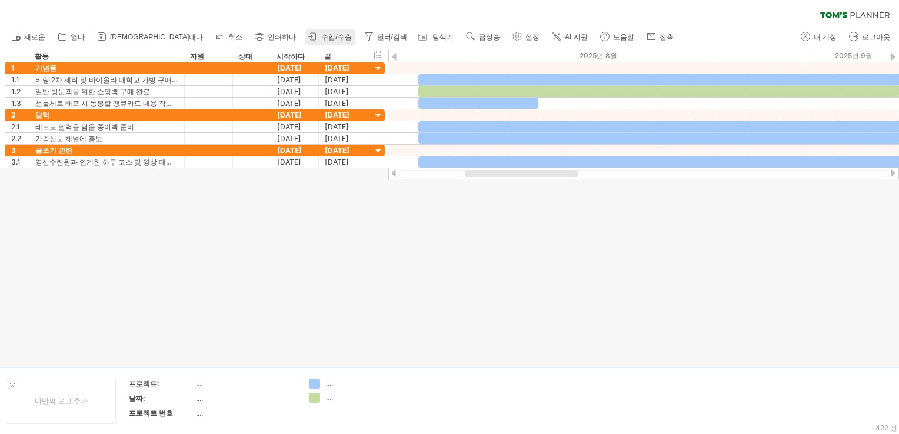
click at [321, 34] on span "수입/수출" at bounding box center [336, 37] width 30 height 8
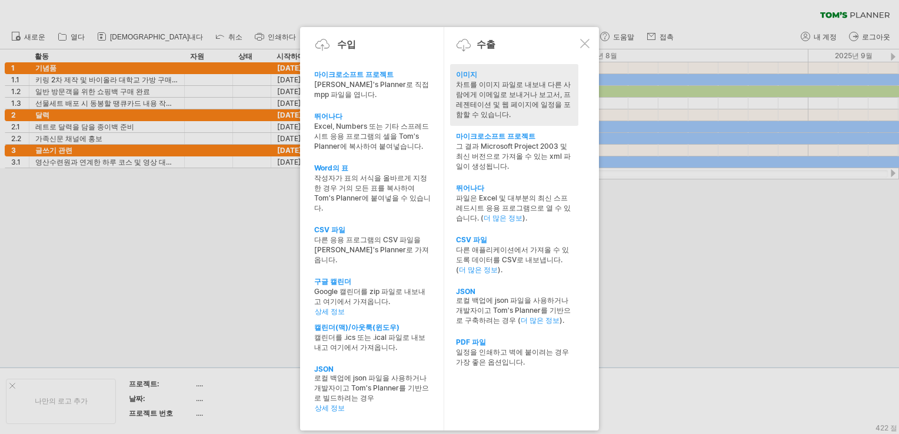
click at [487, 95] on div "차트를 이미지 파일로 내보내 다른 사람에게 이메일로 보내거나 보고서, 프레젠테이션 및 웹 페이지에 일정을 포함할 수 있습니다." at bounding box center [514, 100] width 116 height 40
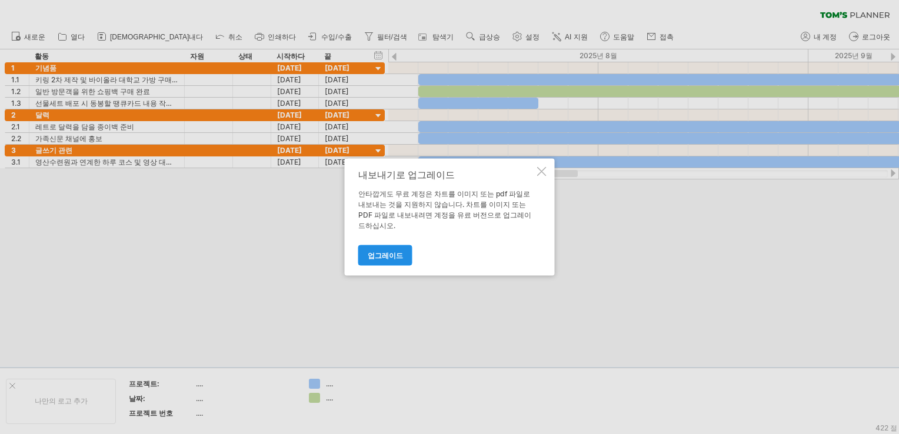
click at [386, 255] on link "업그레이드" at bounding box center [385, 255] width 54 height 21
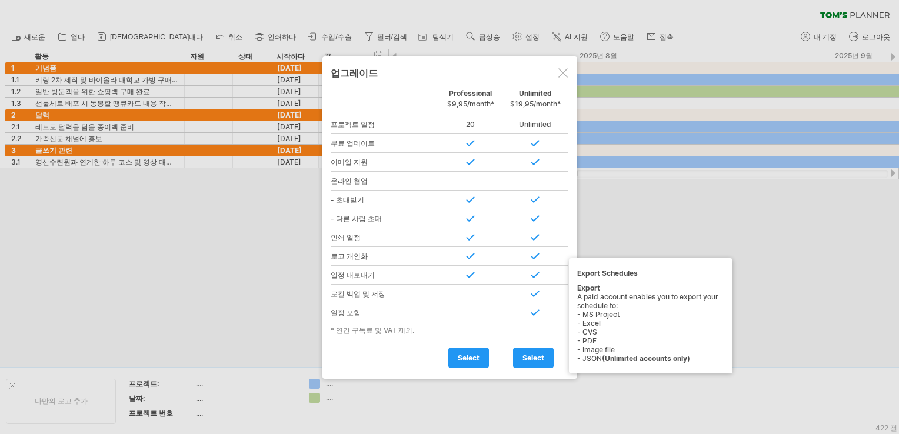
click at [472, 271] on div at bounding box center [470, 275] width 65 height 19
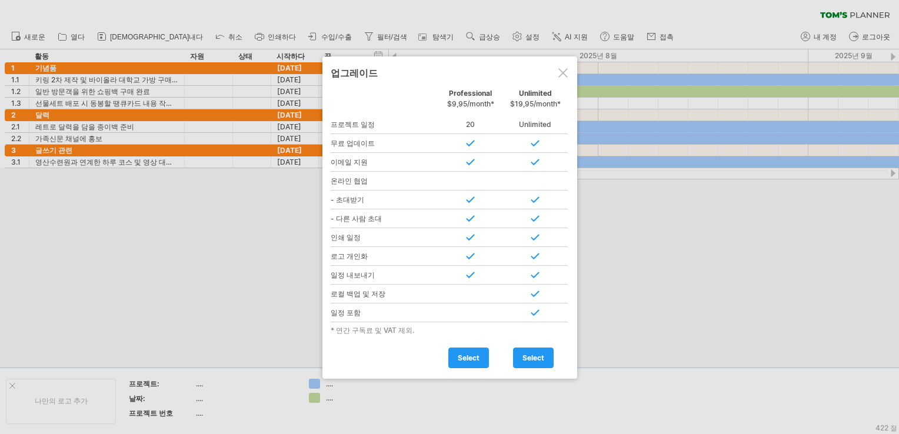
click at [471, 259] on div at bounding box center [470, 256] width 65 height 19
click at [533, 258] on div at bounding box center [535, 256] width 65 height 19
drag, startPoint x: 558, startPoint y: 106, endPoint x: 510, endPoint y: 101, distance: 49.1
click at [510, 101] on span "$19,95/month*" at bounding box center [535, 103] width 51 height 9
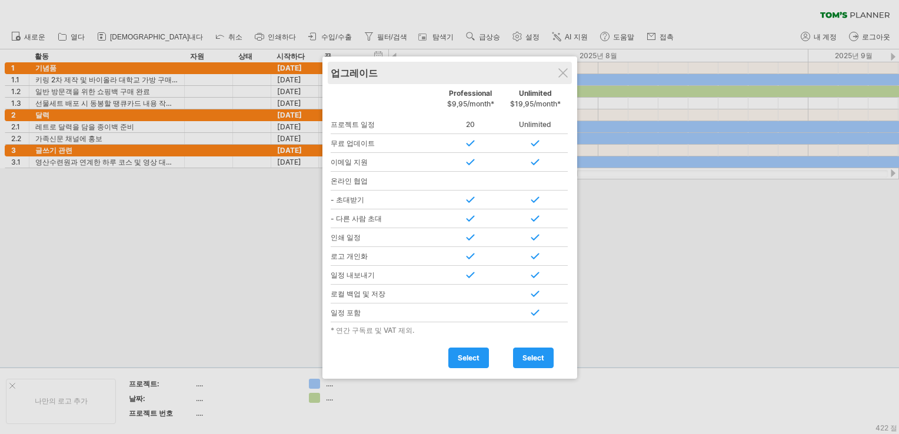
click at [560, 66] on div "업그레이드" at bounding box center [450, 73] width 238 height 22
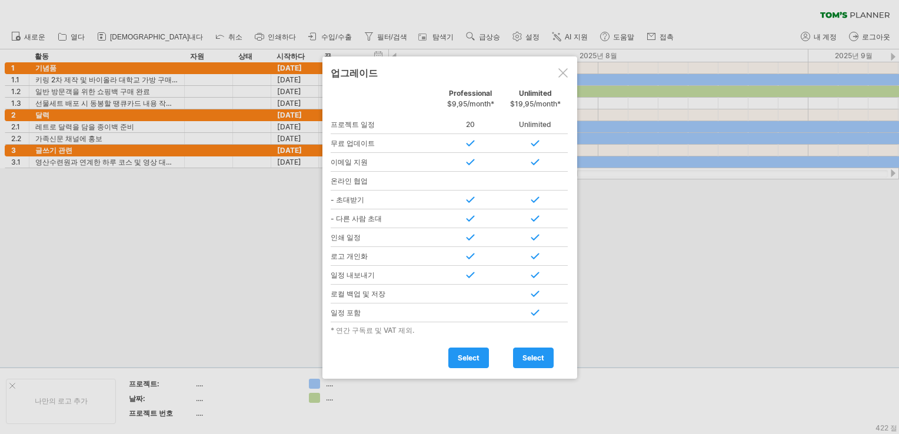
click at [562, 70] on div at bounding box center [562, 72] width 9 height 9
